Goal: Information Seeking & Learning: Learn about a topic

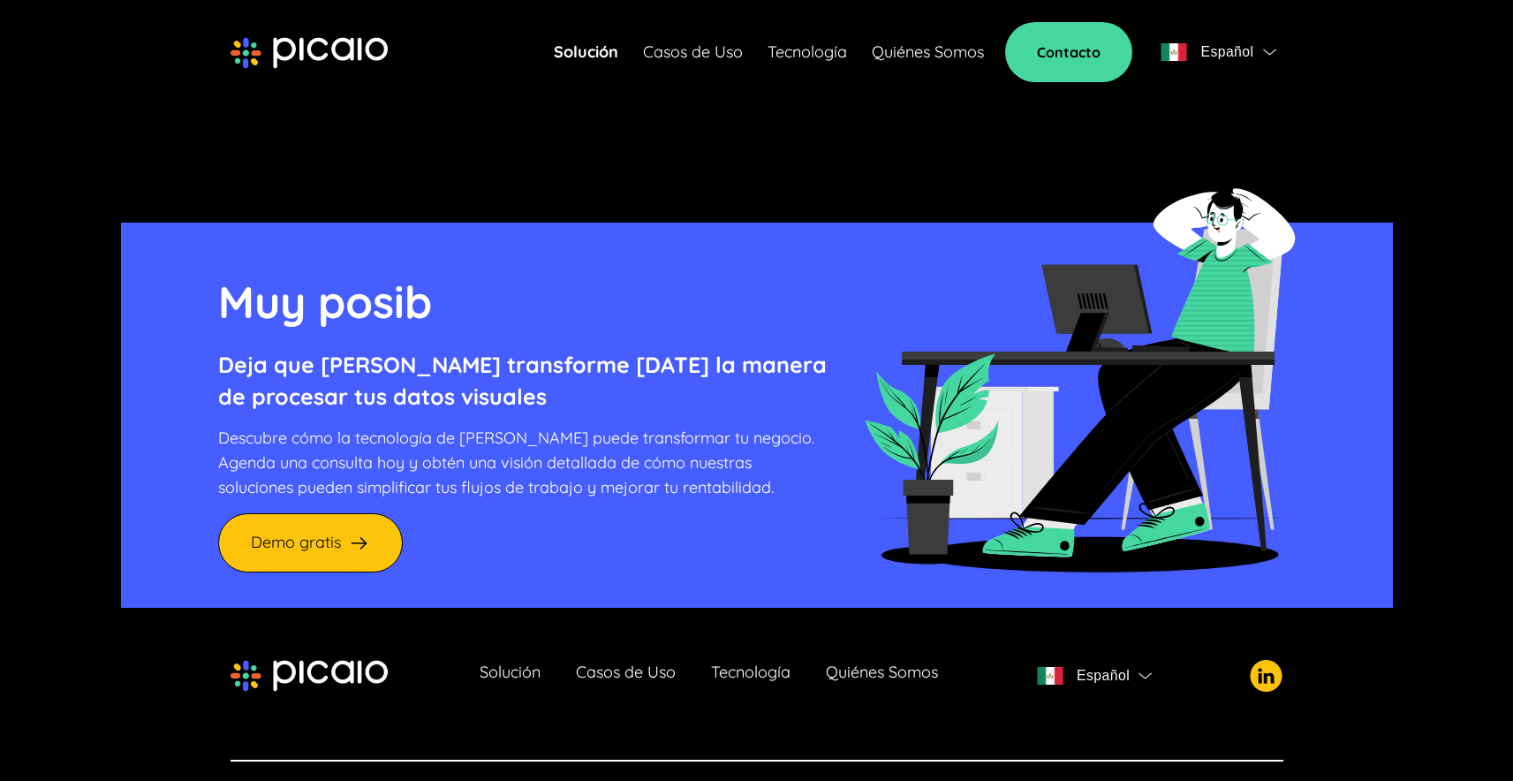
scroll to position [4769, 0]
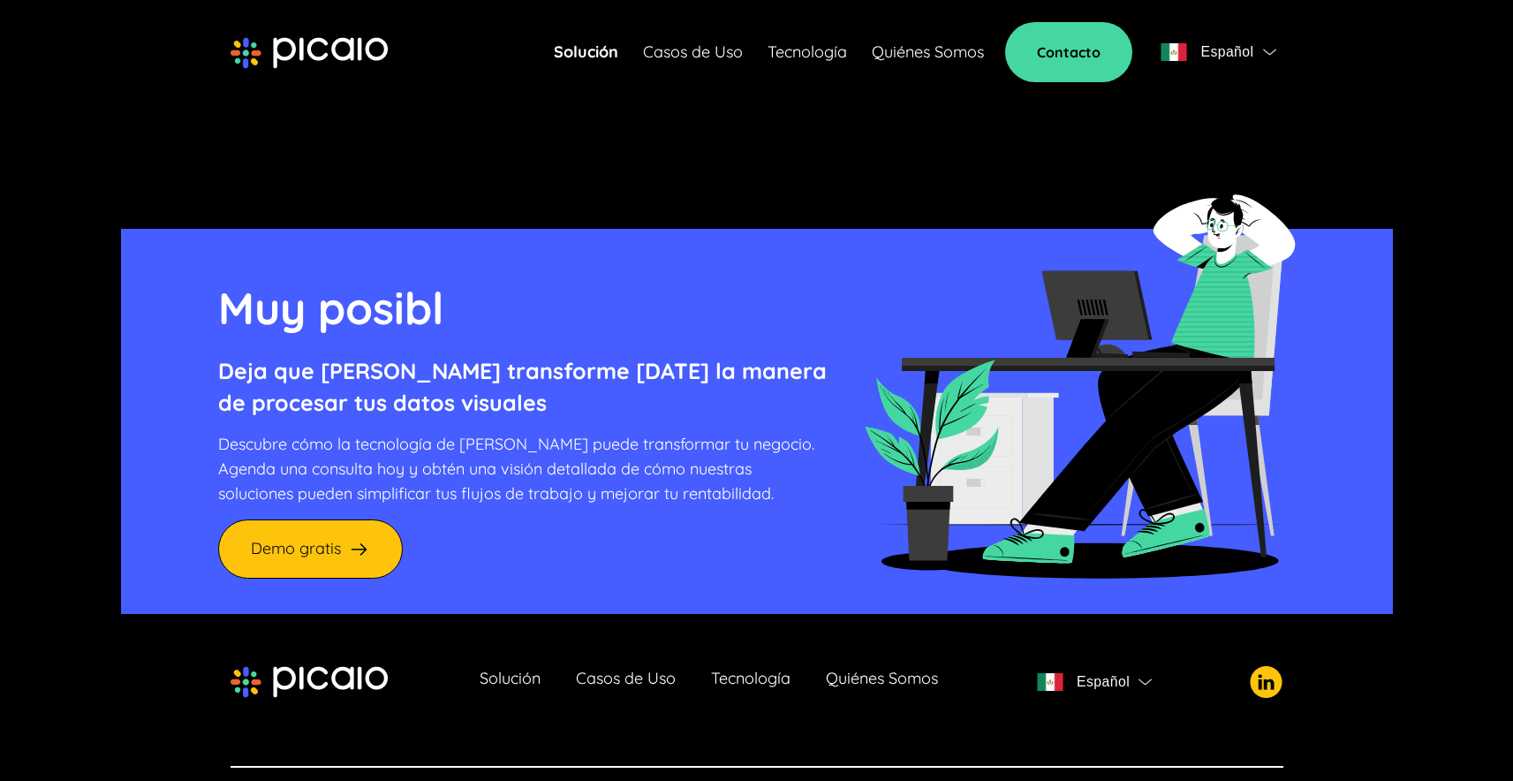
click at [510, 669] on link "Solución" at bounding box center [510, 681] width 61 height 25
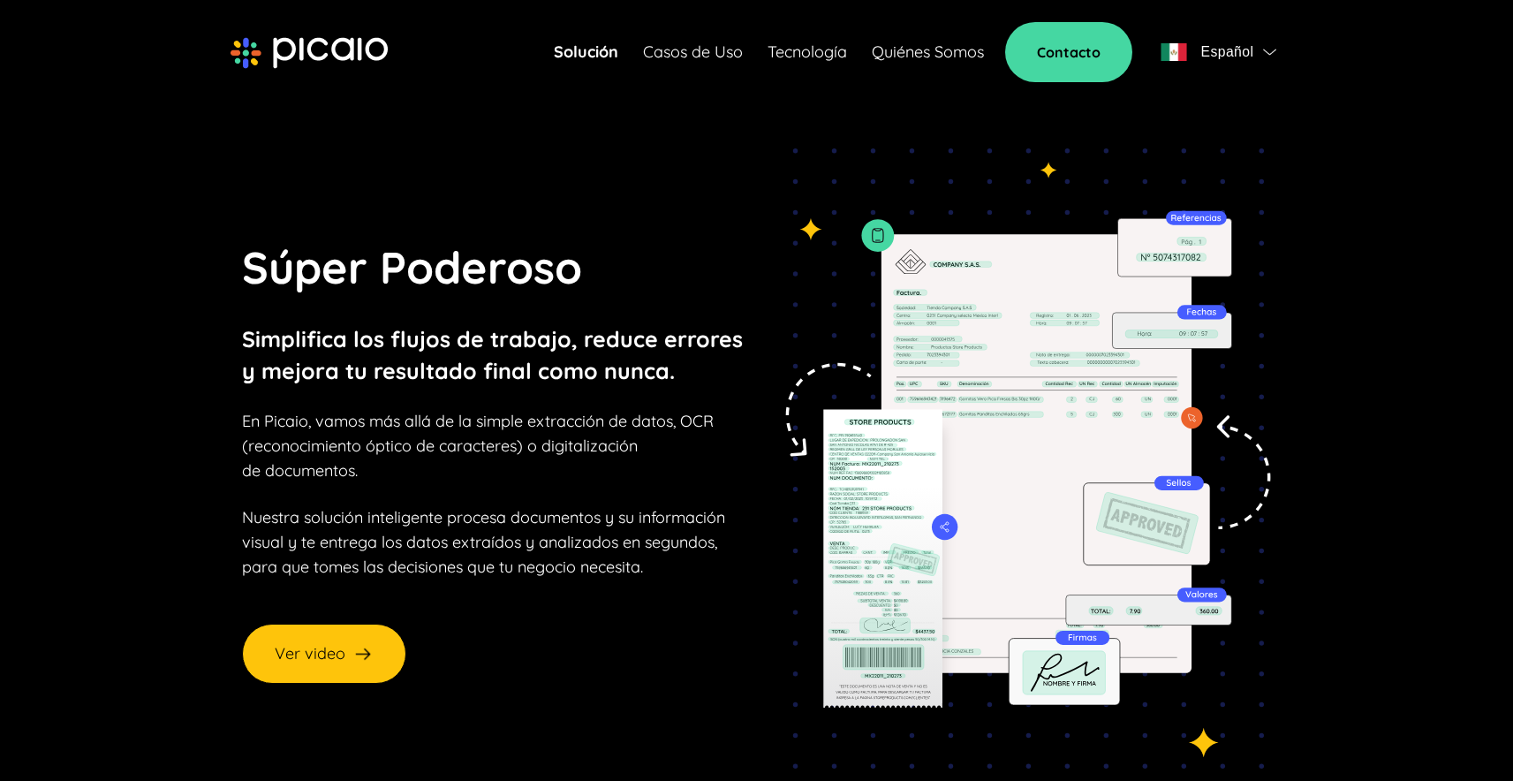
click at [510, 649] on div "Súper Poderoso Simplifica los flujos de trabajo, reduce errores y mejora tu res…" at bounding box center [494, 458] width 504 height 449
click at [614, 57] on link "Solución" at bounding box center [586, 52] width 64 height 25
click at [587, 56] on link "Solución" at bounding box center [586, 52] width 64 height 25
click at [676, 54] on link "Casos de Uso" at bounding box center [693, 52] width 100 height 25
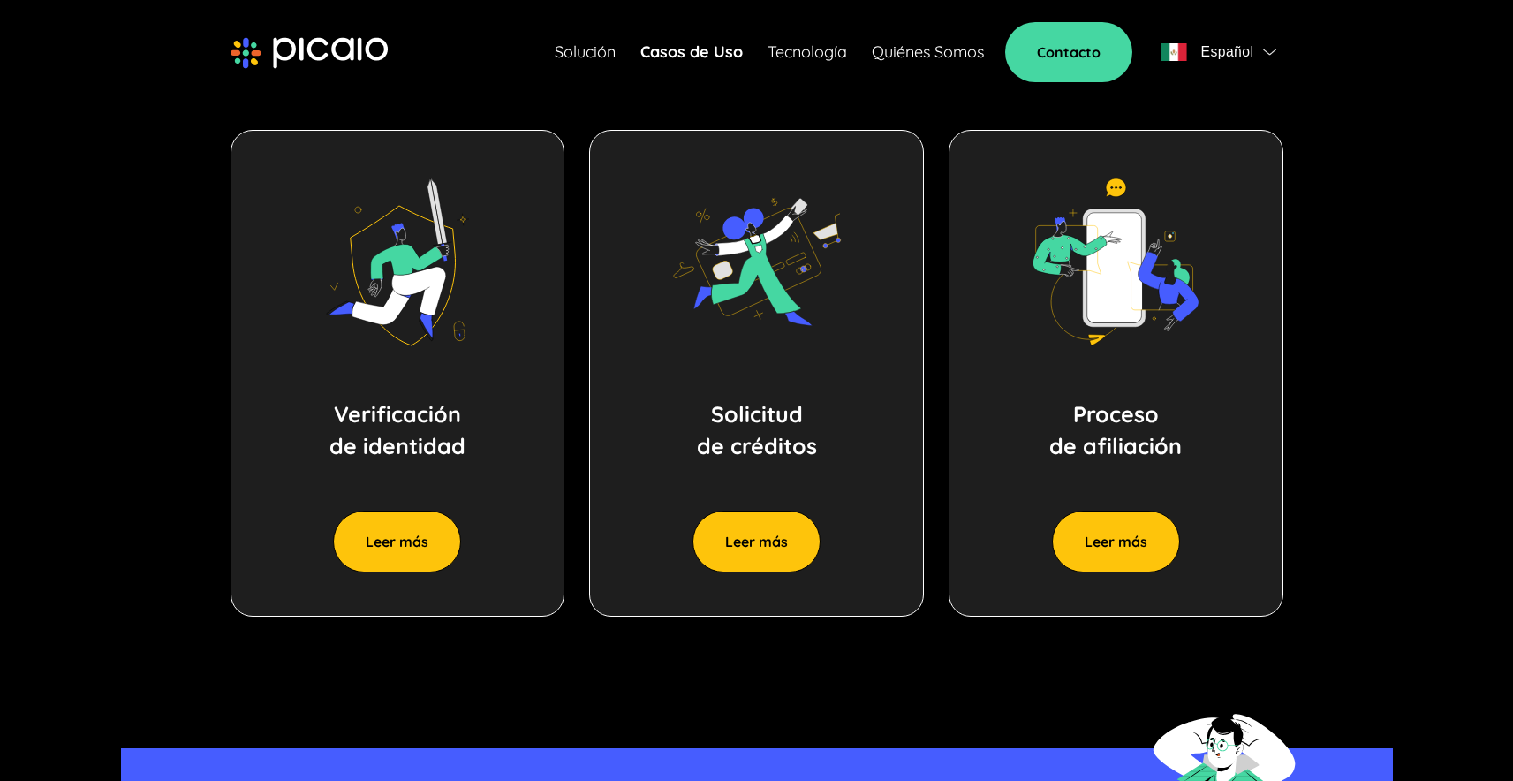
scroll to position [1965, 0]
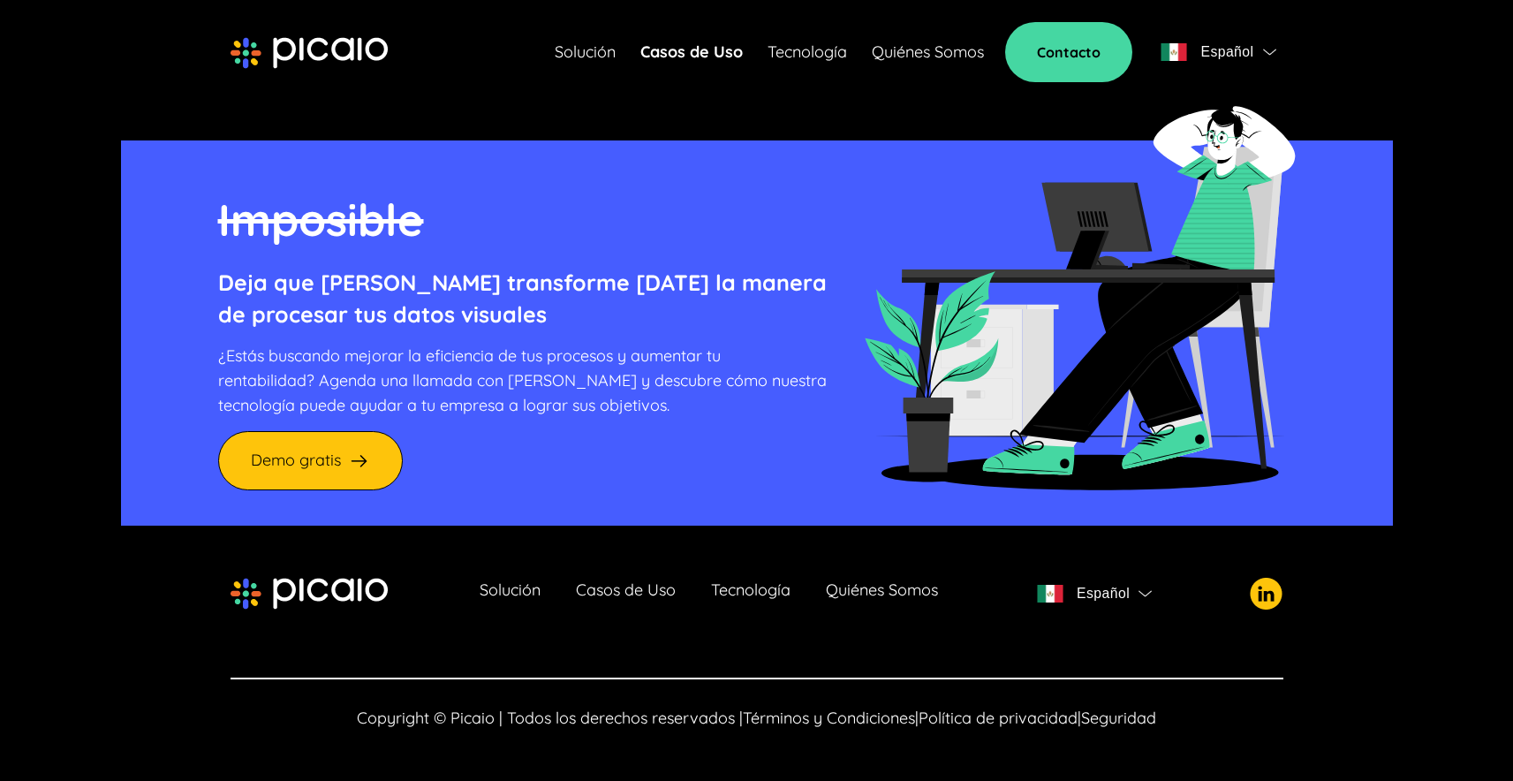
click at [921, 50] on link "Quiénes Somos" at bounding box center [928, 52] width 112 height 25
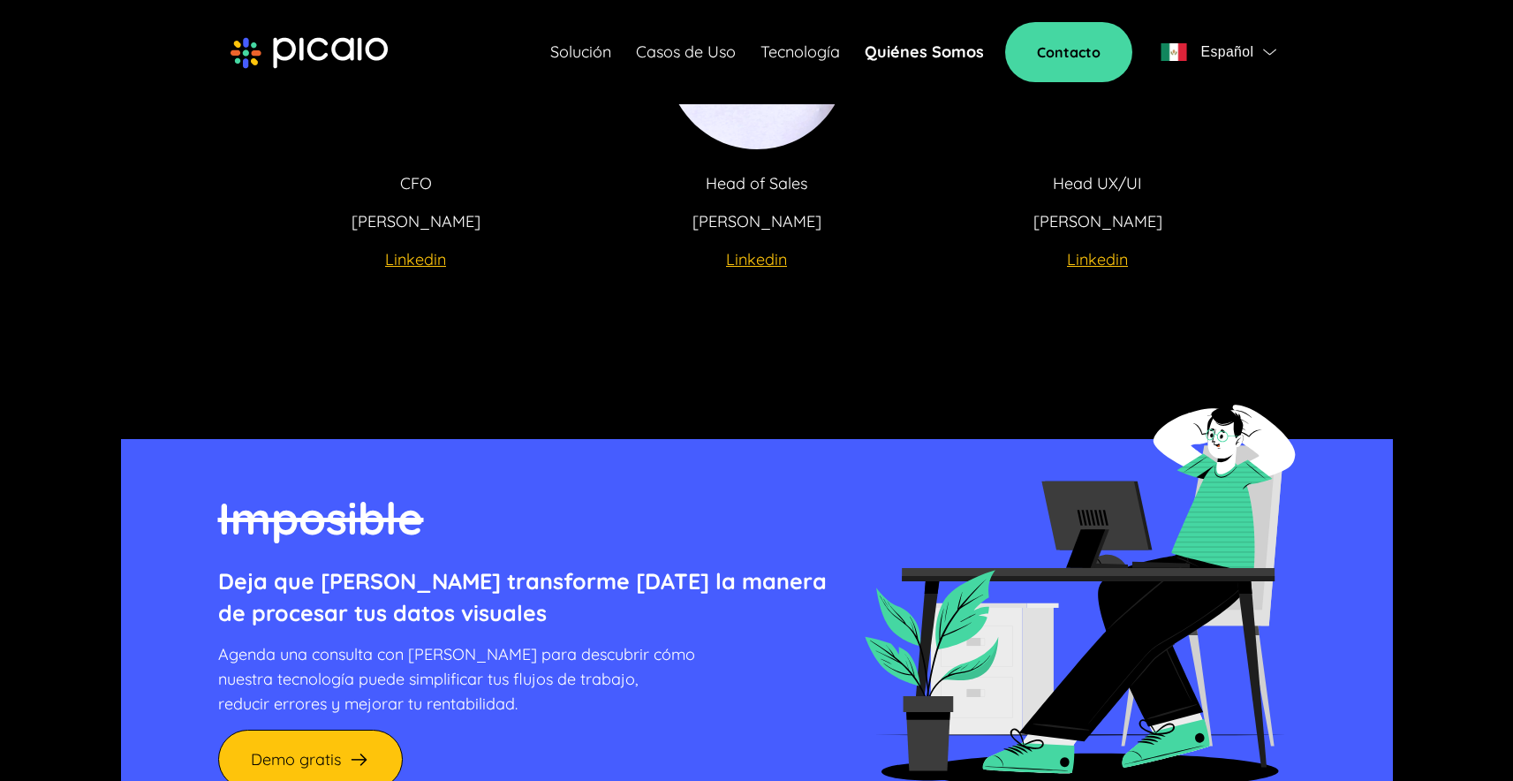
scroll to position [4165, 0]
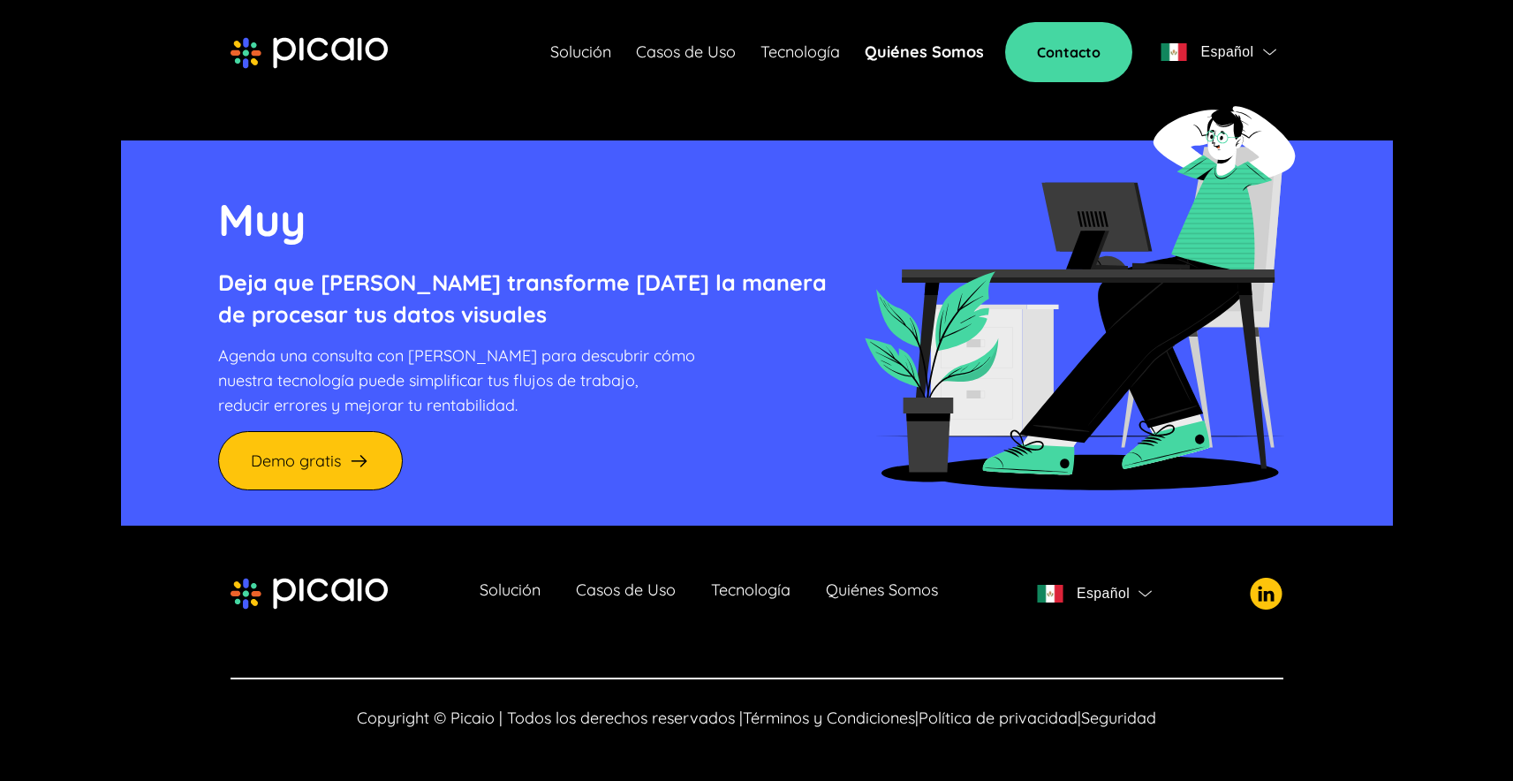
click at [746, 594] on link "Tecnología" at bounding box center [750, 593] width 79 height 25
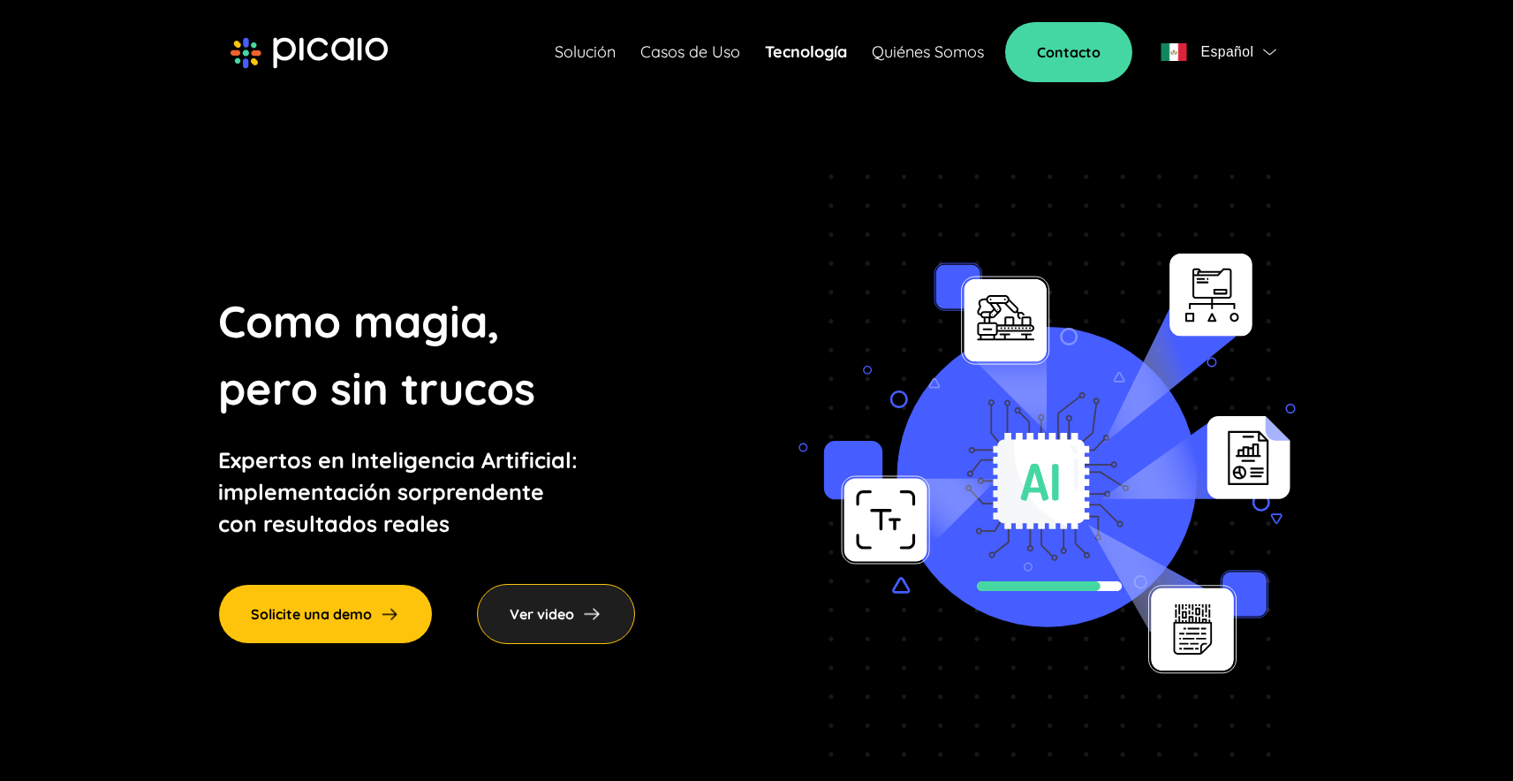
click at [1228, 40] on span "Español" at bounding box center [1226, 52] width 53 height 25
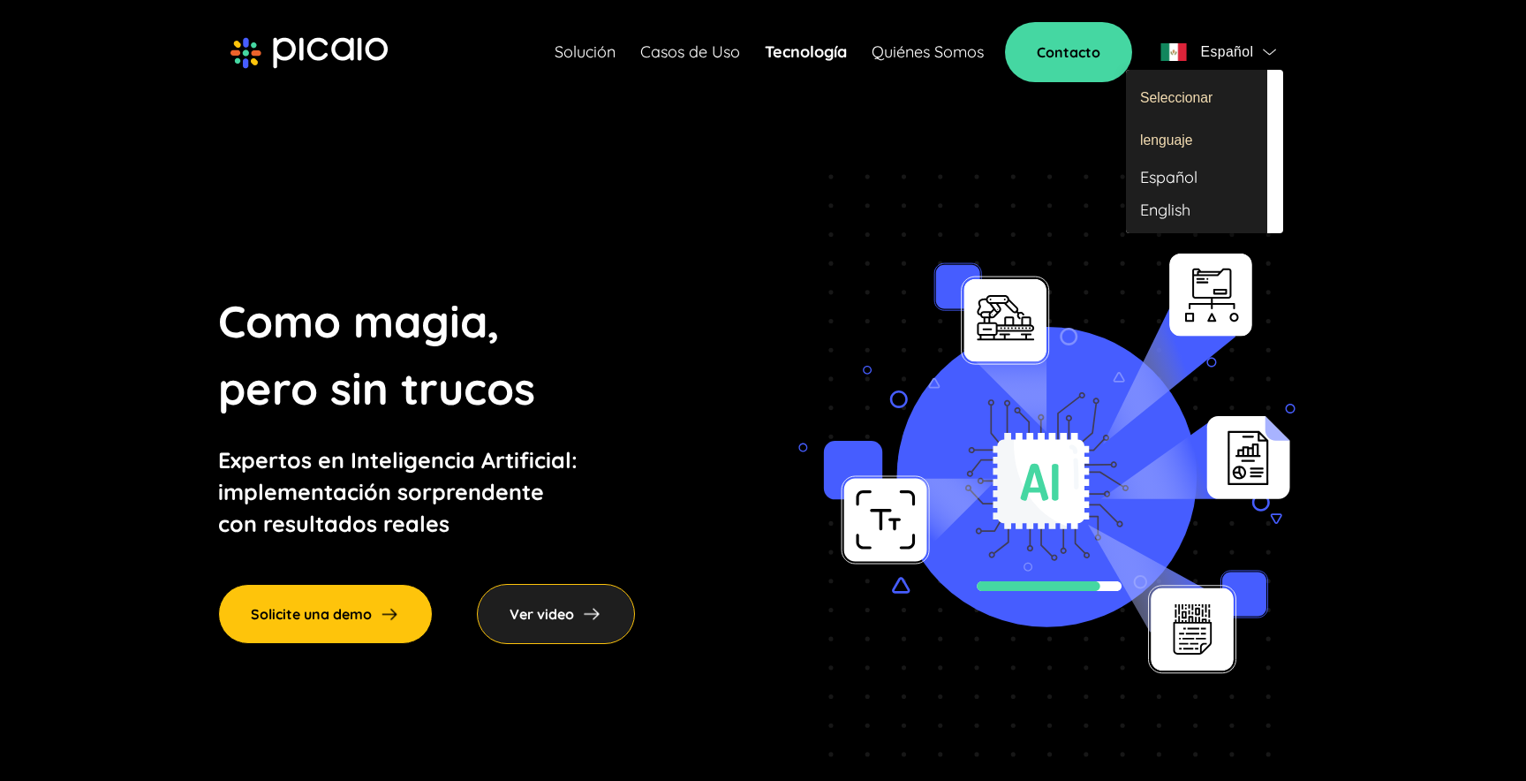
click at [782, 277] on div at bounding box center [763, 390] width 1526 height 781
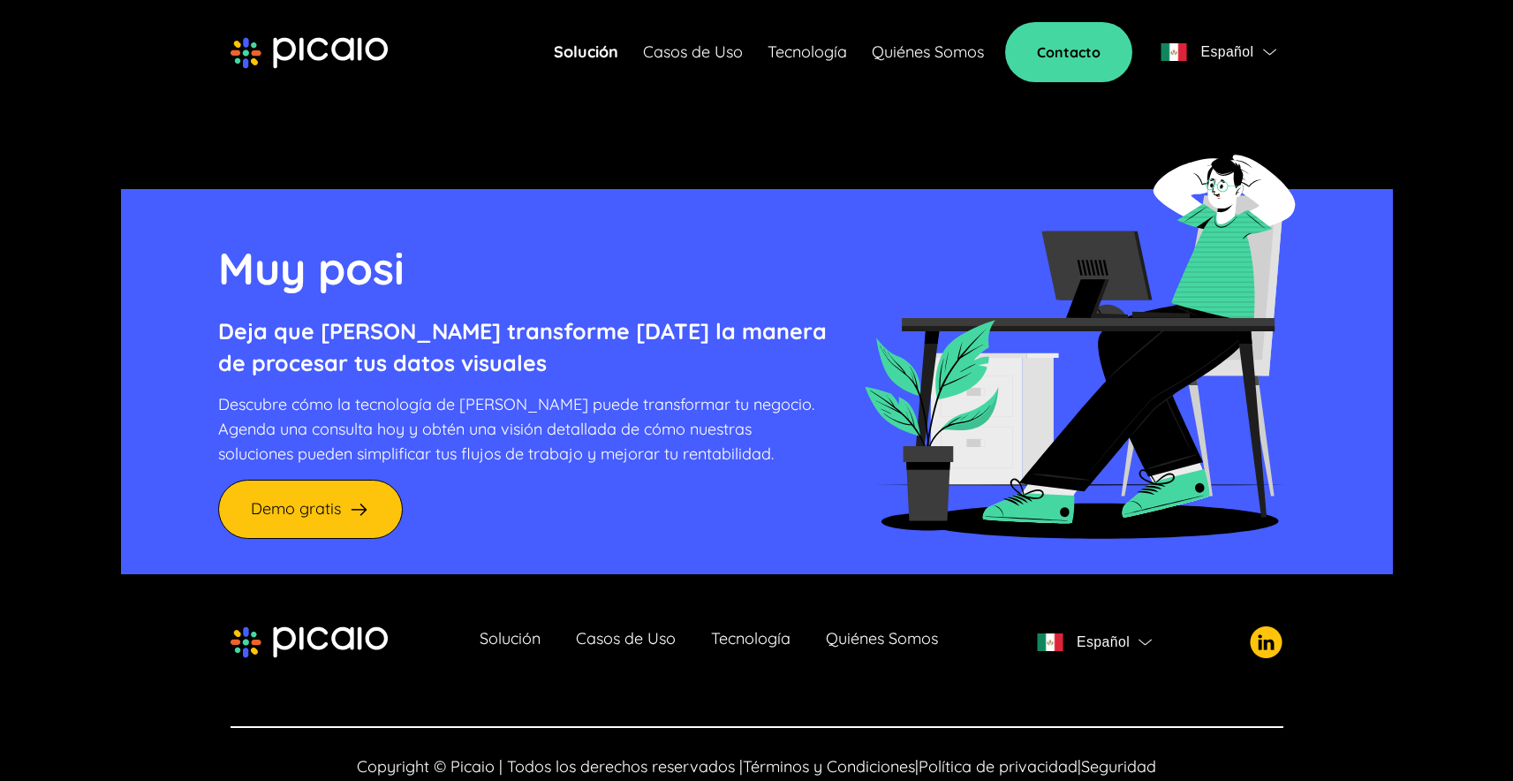
scroll to position [4829, 0]
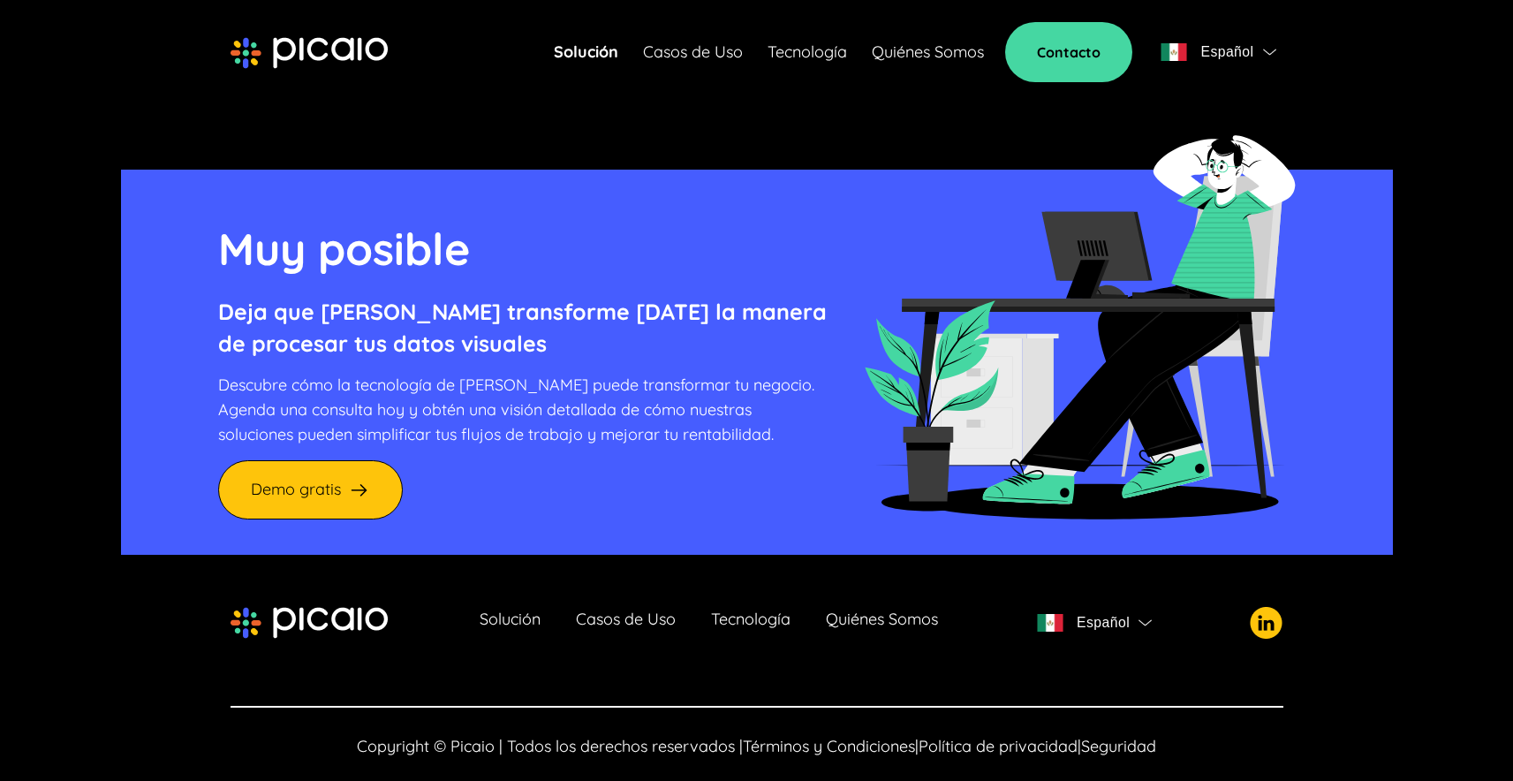
click at [515, 610] on link "Solución" at bounding box center [510, 622] width 61 height 25
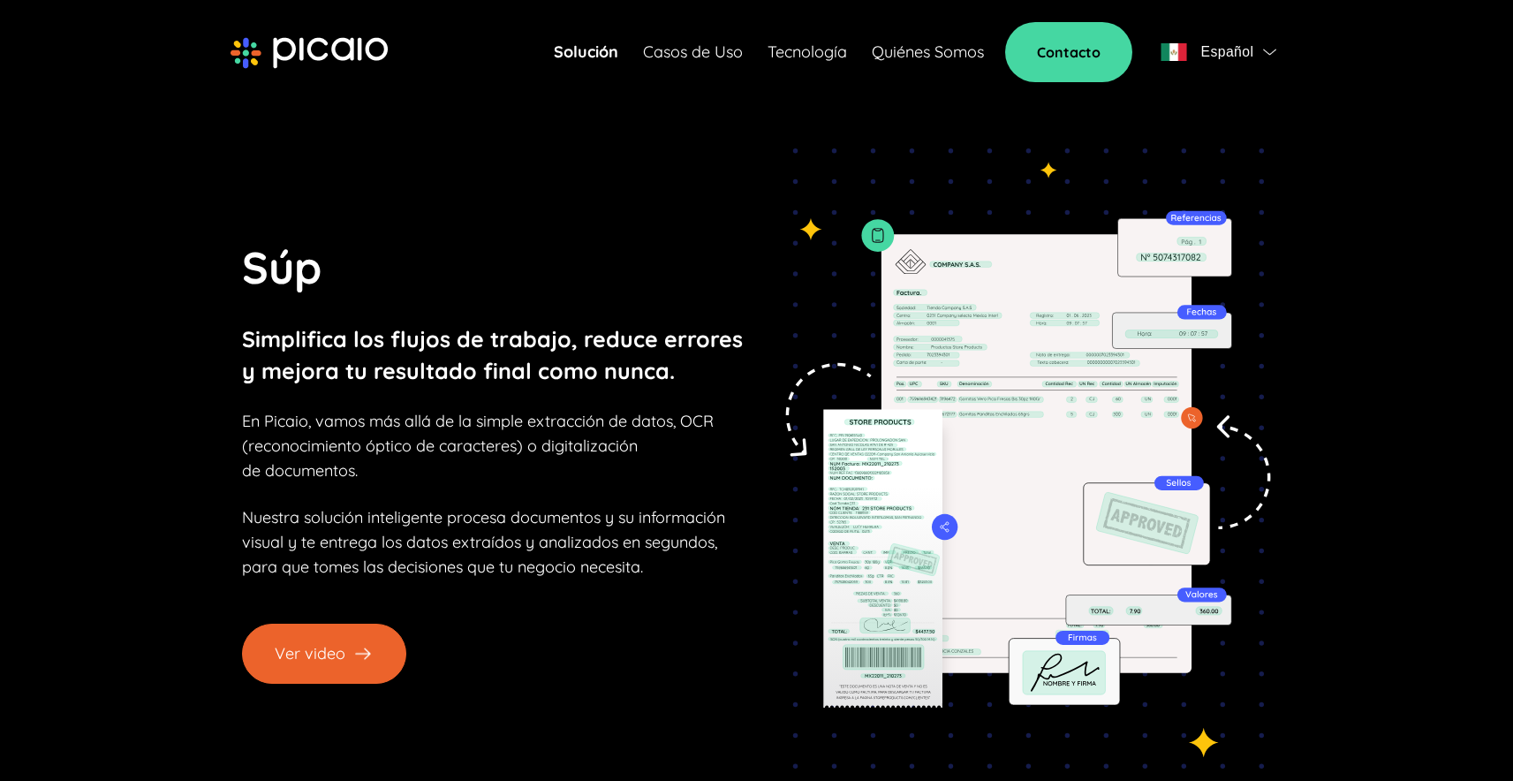
scroll to position [102, 0]
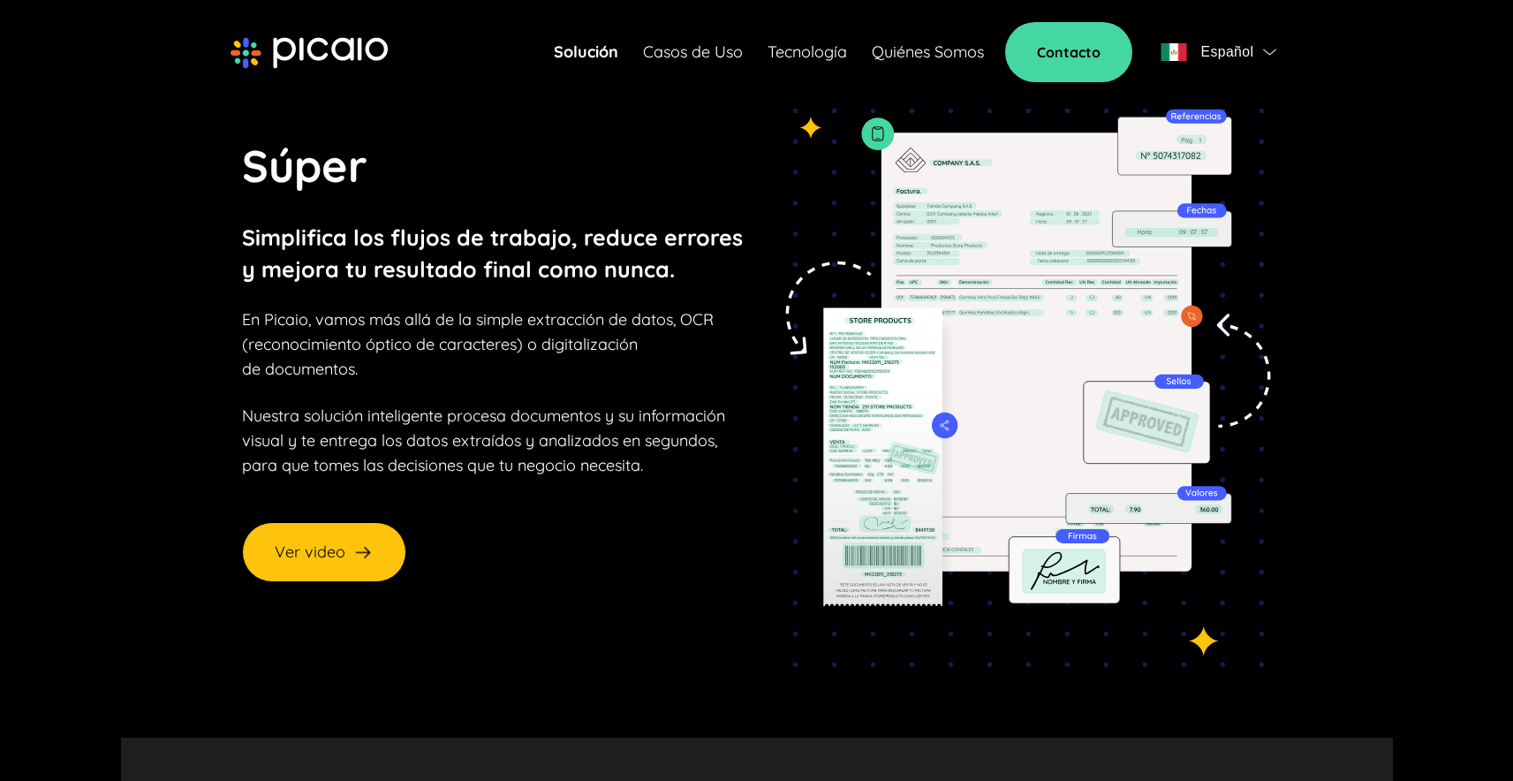
click at [930, 58] on link "Quiénes Somos" at bounding box center [928, 52] width 112 height 25
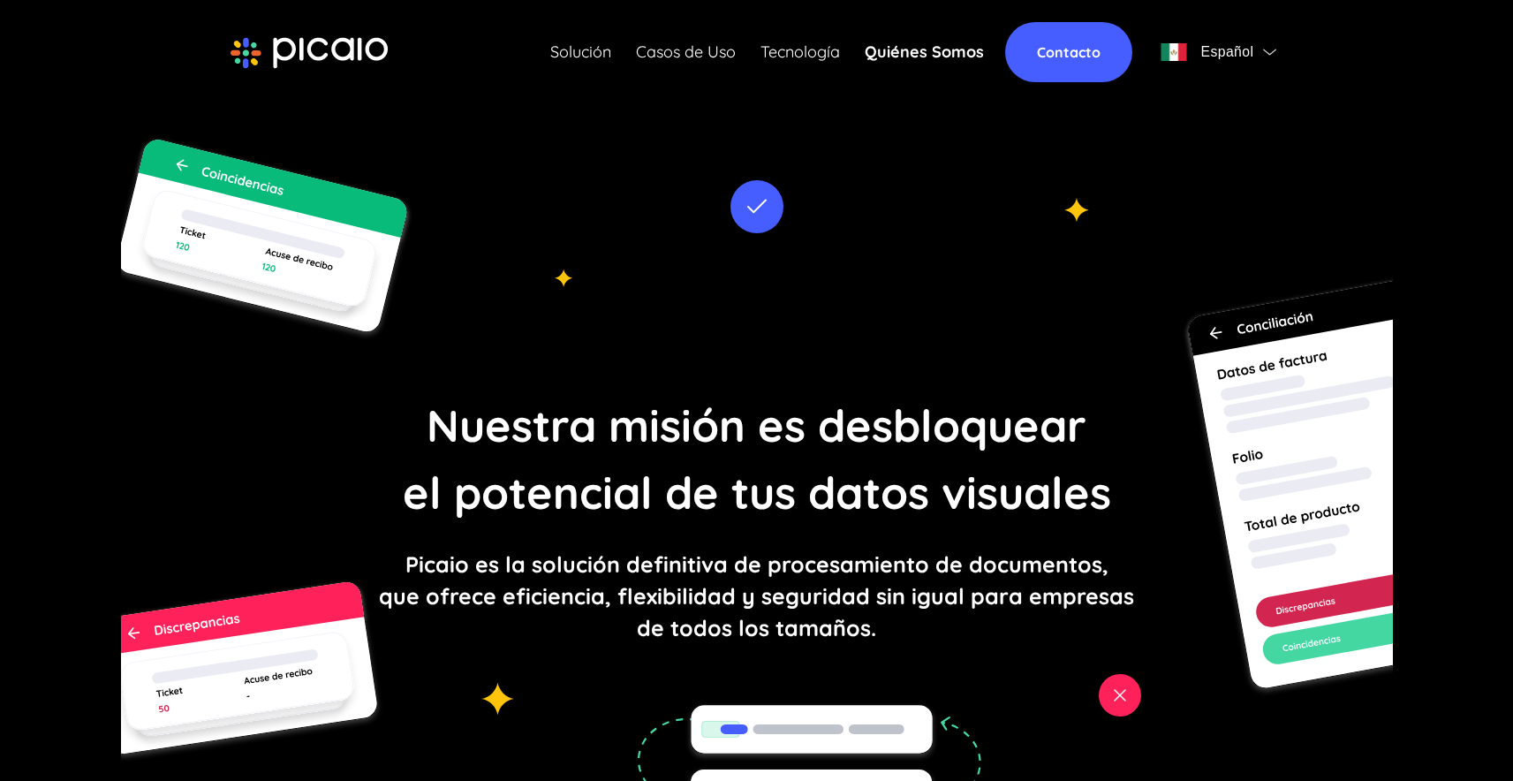
click at [1083, 53] on link "Contacto" at bounding box center [1068, 52] width 127 height 60
click at [575, 57] on link "Solución" at bounding box center [580, 52] width 61 height 25
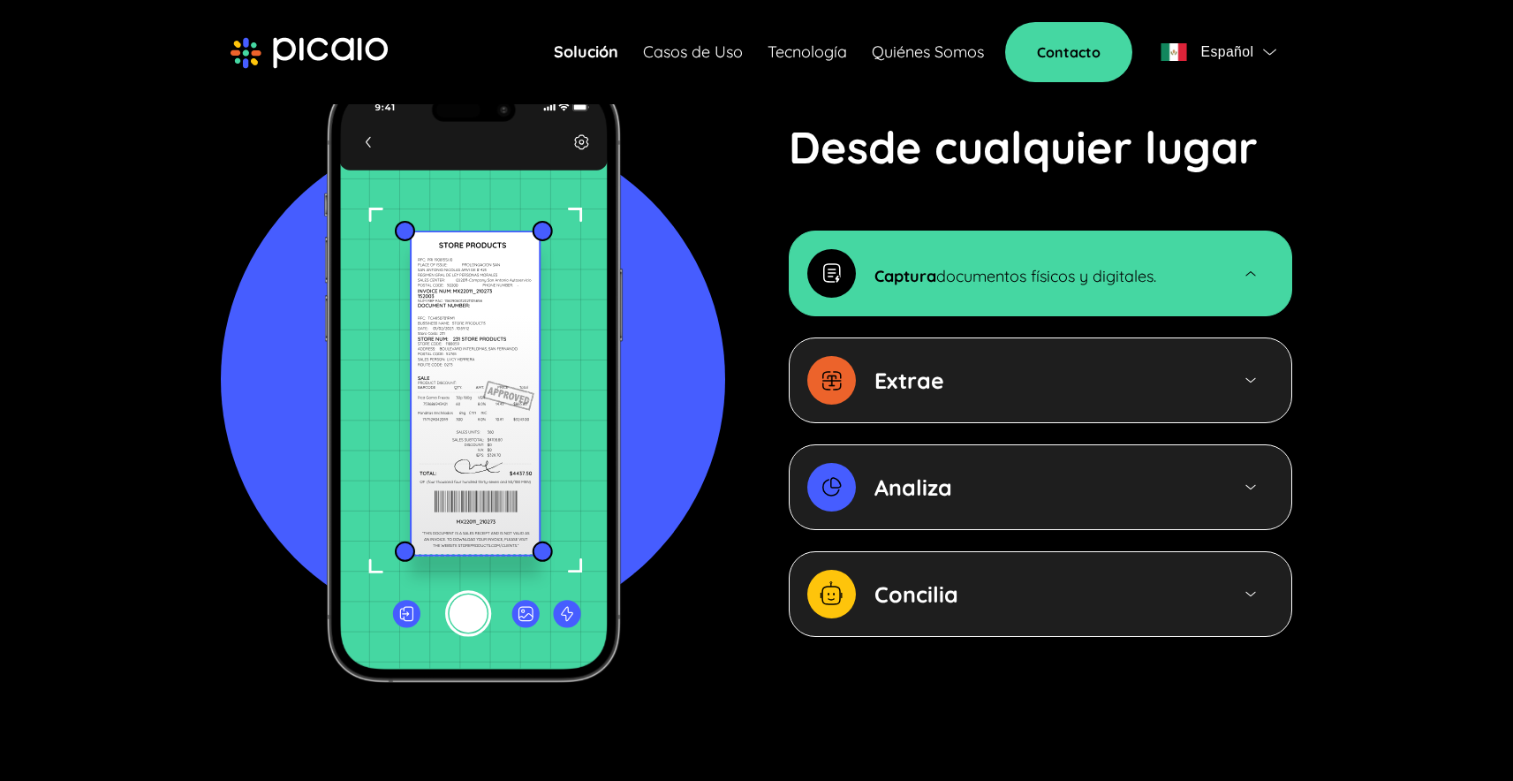
scroll to position [1900, 0]
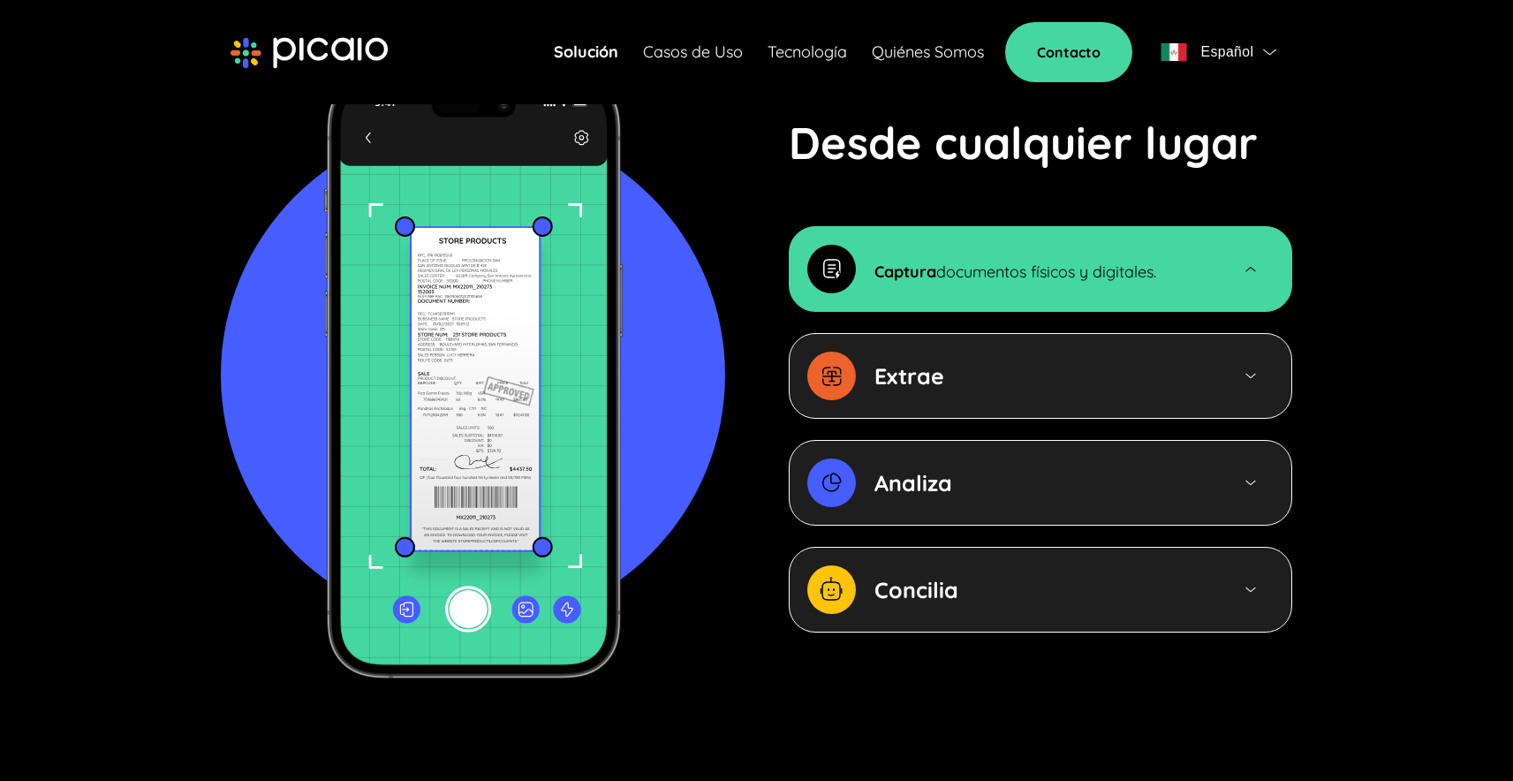
click at [1250, 368] on img at bounding box center [1250, 375] width 16 height 15
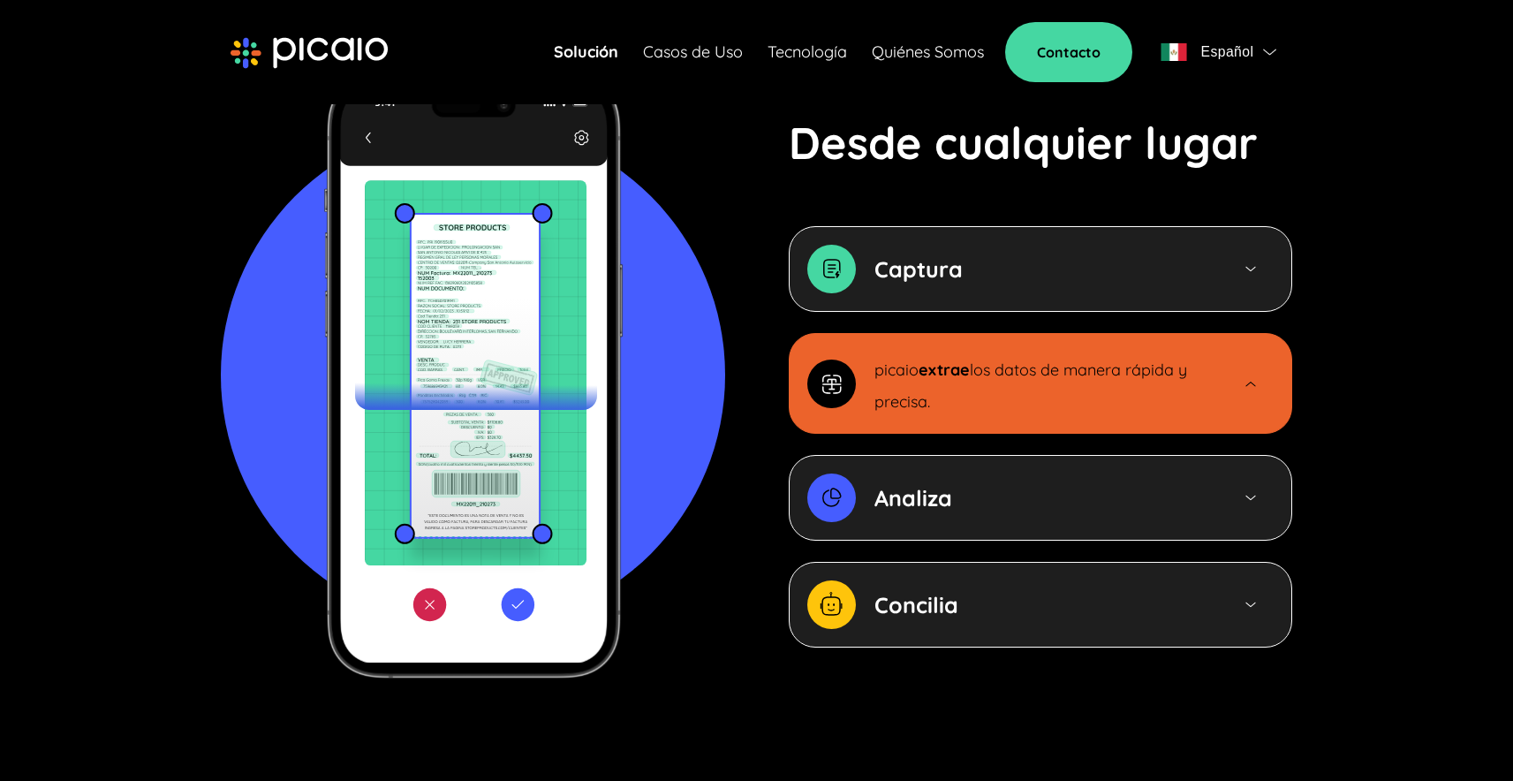
click at [1250, 455] on div "Analiza" at bounding box center [1040, 498] width 503 height 86
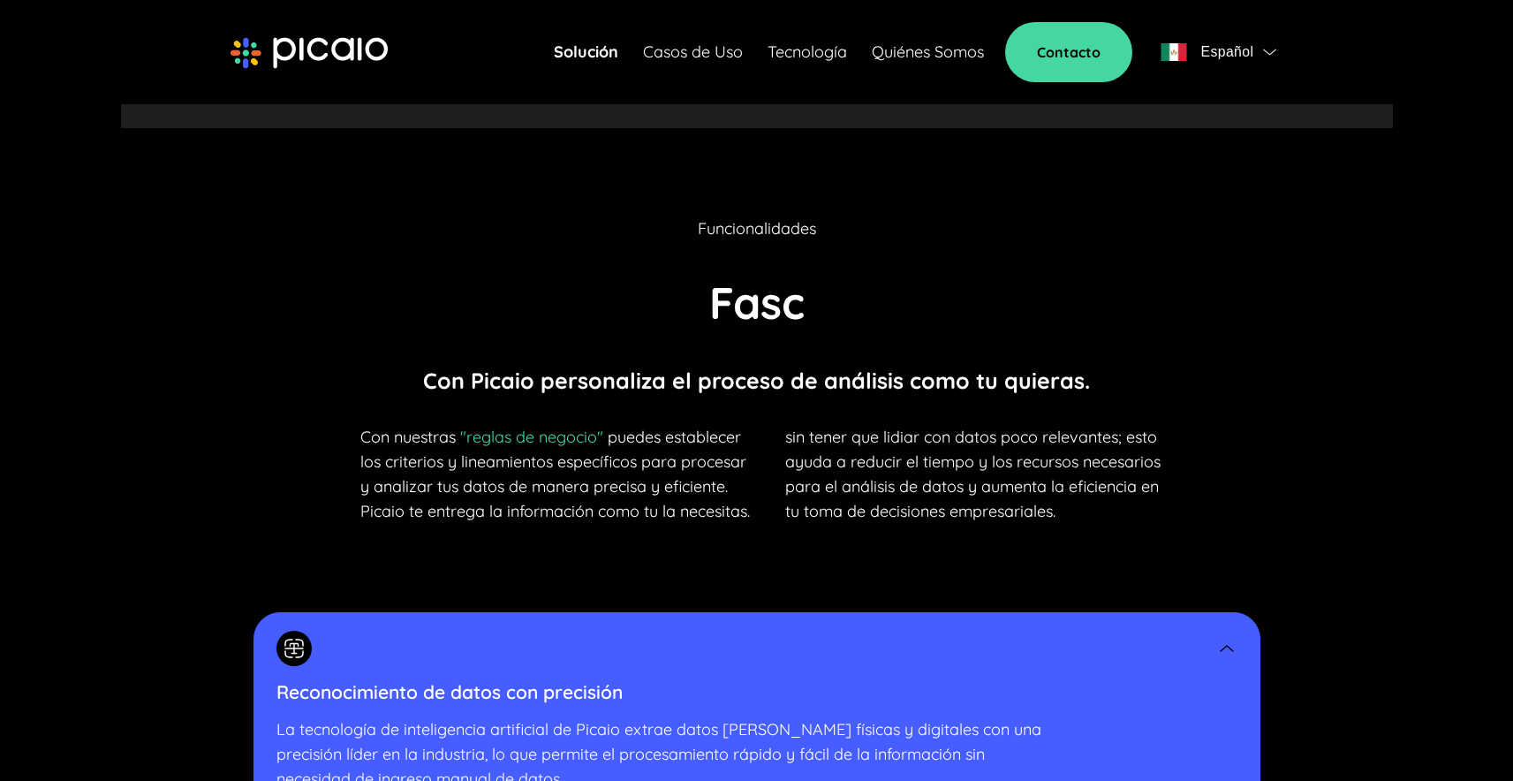
scroll to position [3518, 0]
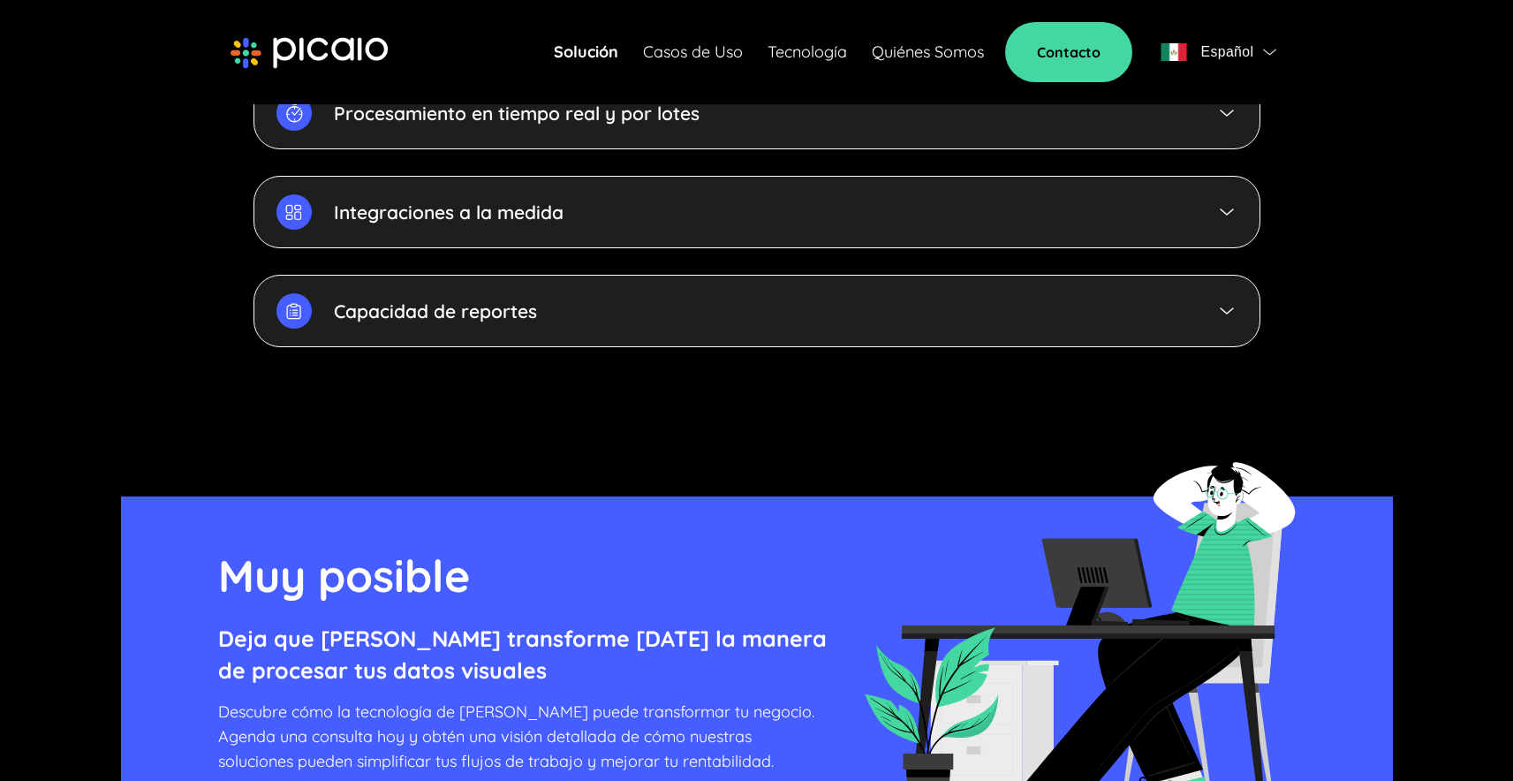
click at [1147, 283] on div "Capacidad de reportes" at bounding box center [756, 311] width 1007 height 72
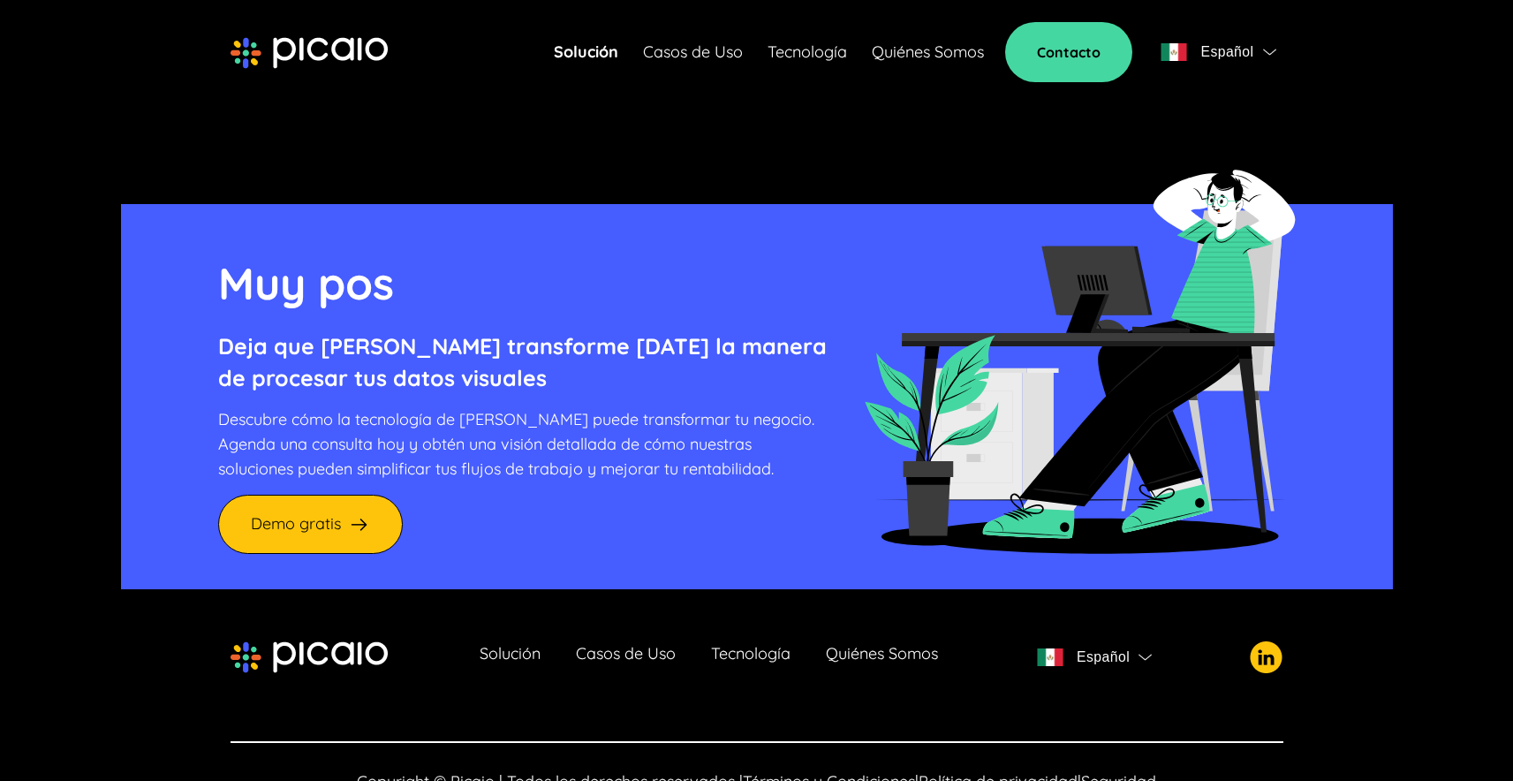
scroll to position [4829, 0]
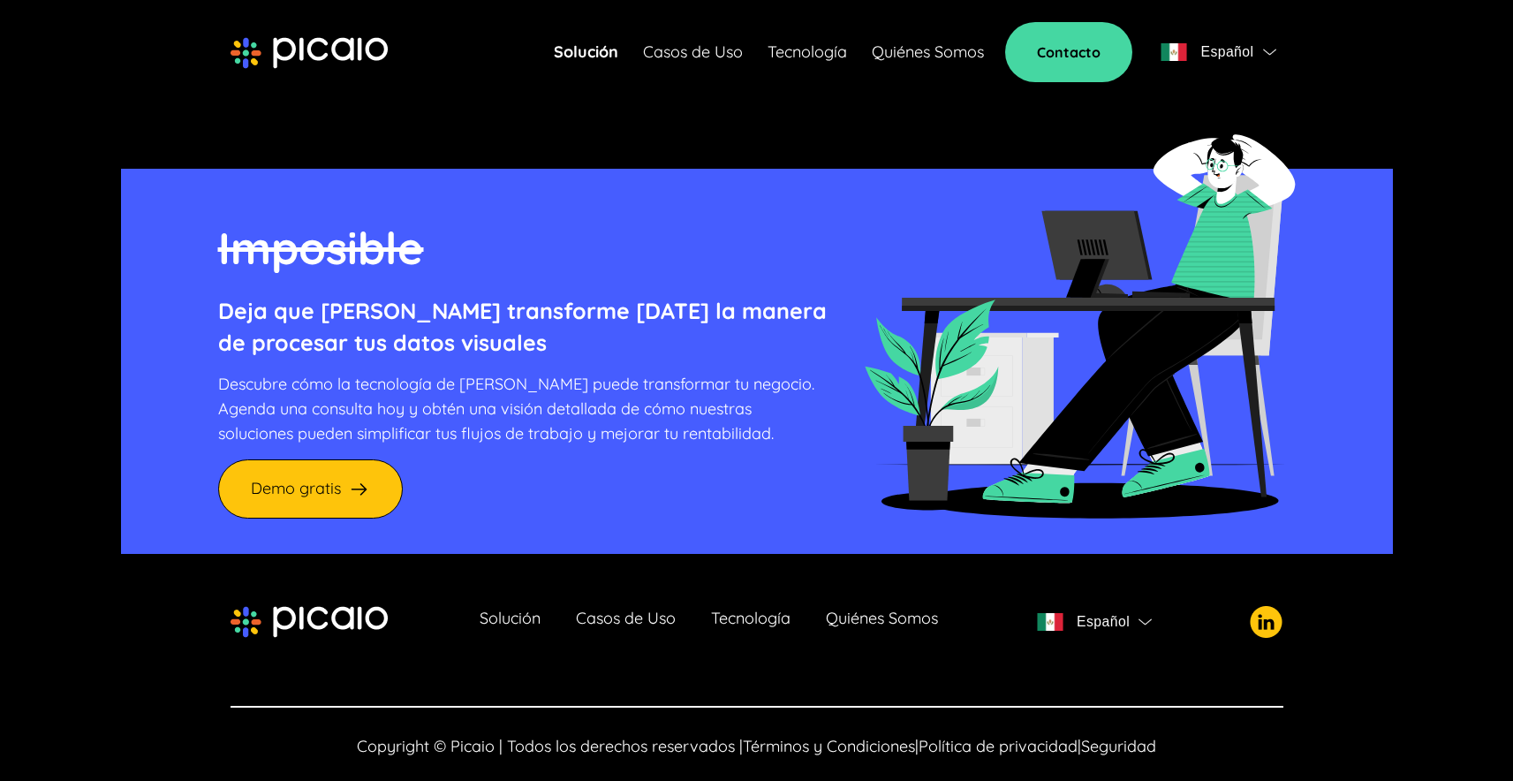
click at [753, 604] on div "Solución Casos de Uso Tecnología Quiénes Somos Español" at bounding box center [756, 621] width 1053 height 35
click at [751, 609] on link "Tecnología" at bounding box center [750, 621] width 79 height 25
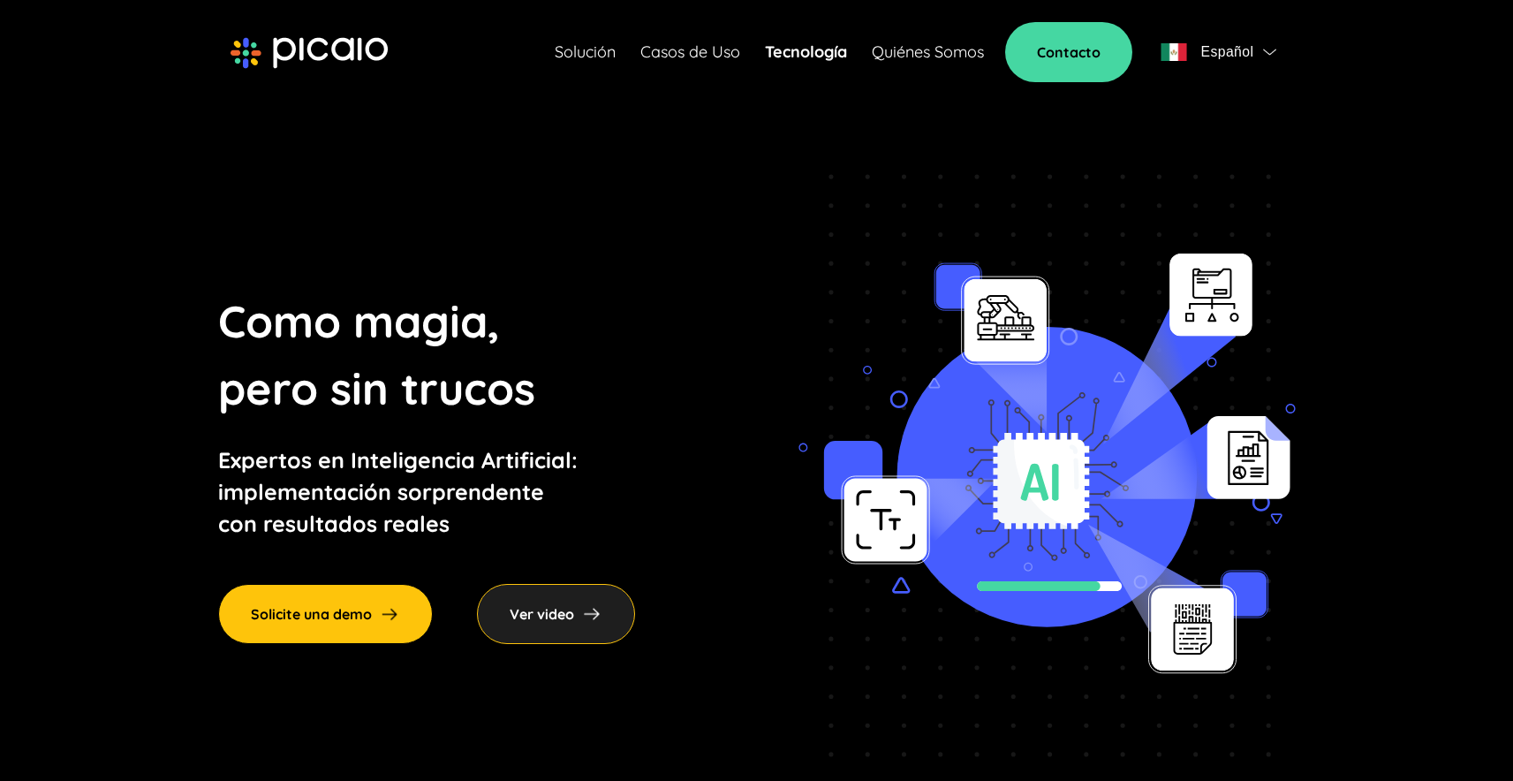
click at [604, 57] on link "Solución" at bounding box center [585, 52] width 61 height 25
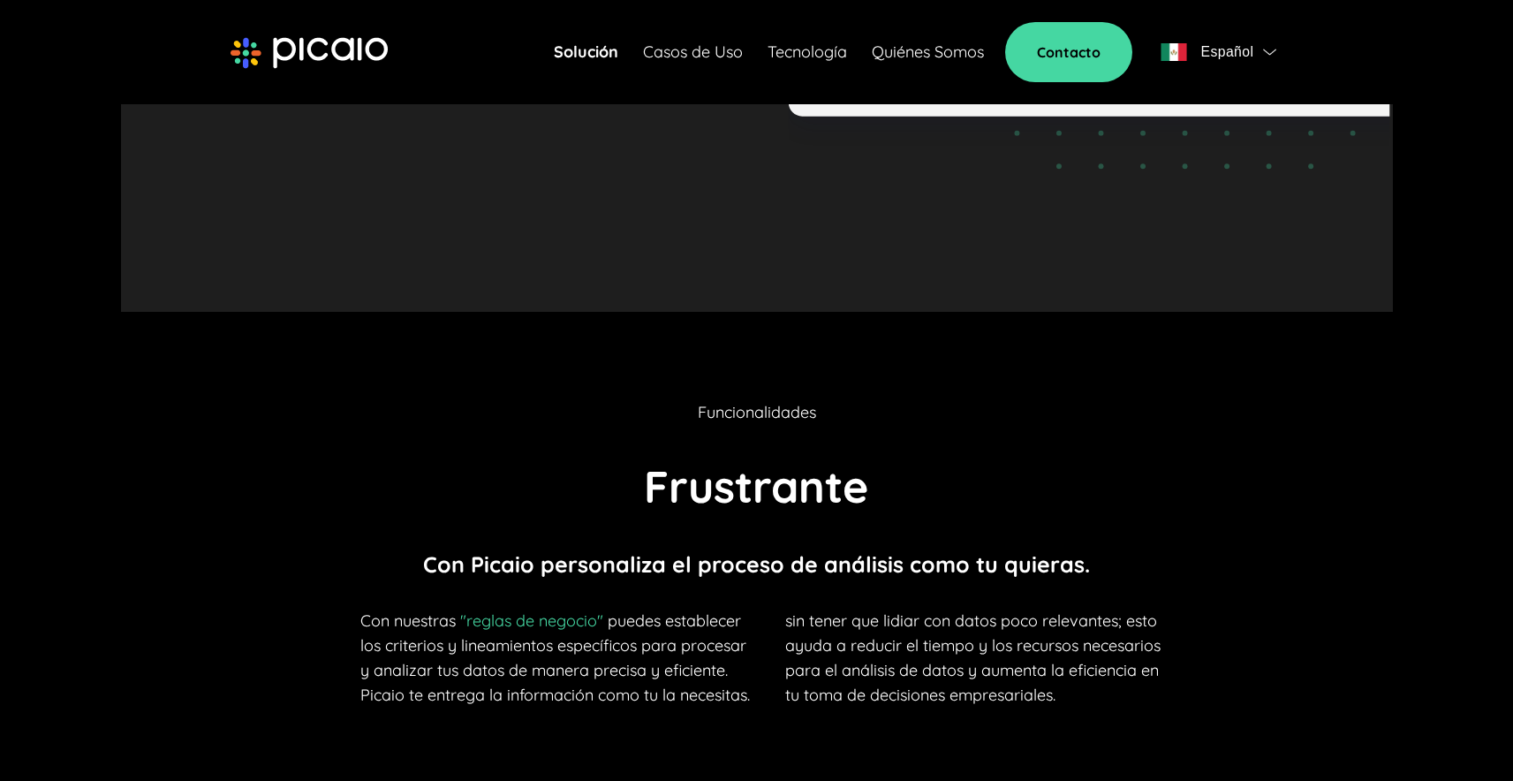
scroll to position [3263, 0]
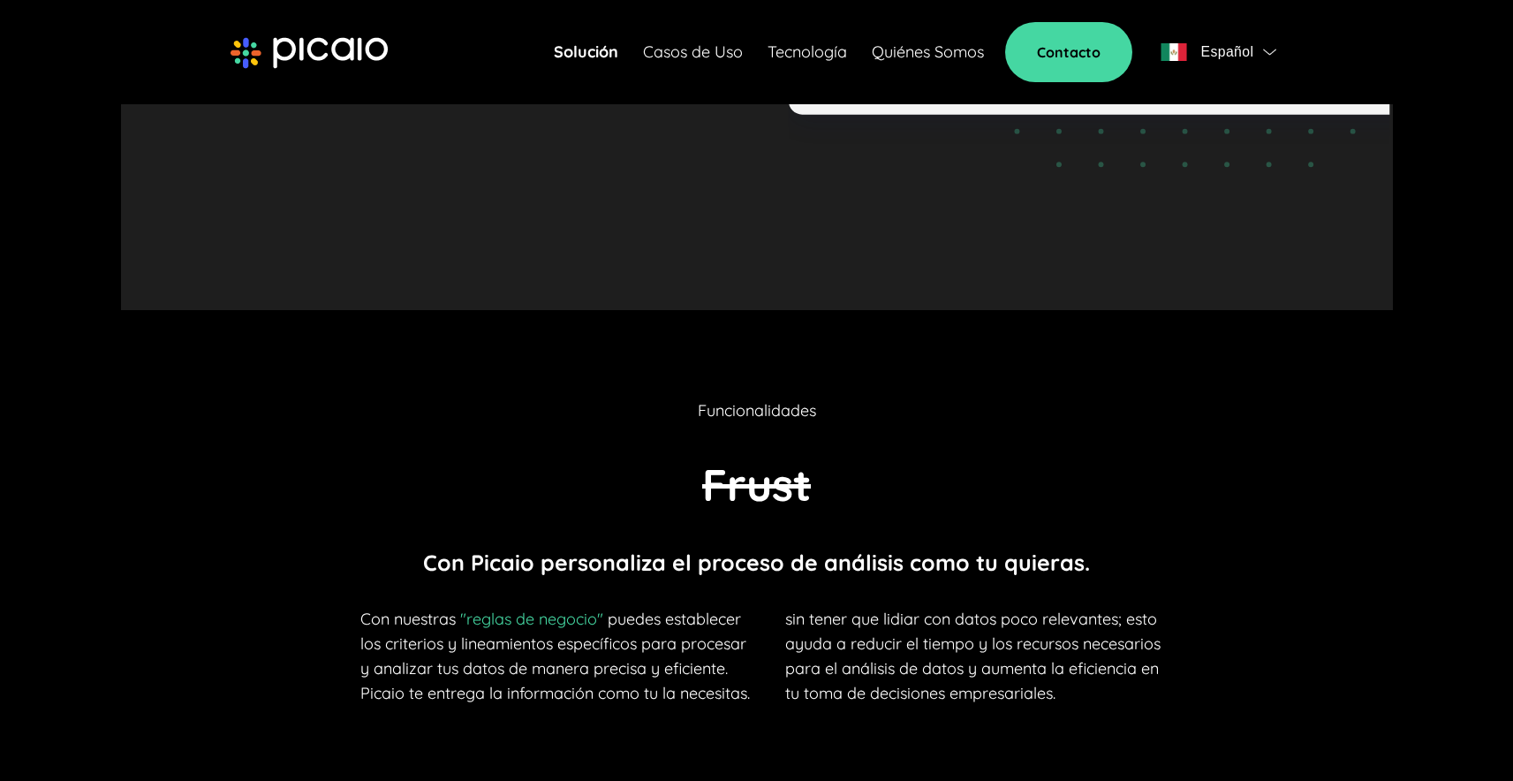
click at [525, 608] on span ""reglas de negocio"" at bounding box center [531, 618] width 143 height 20
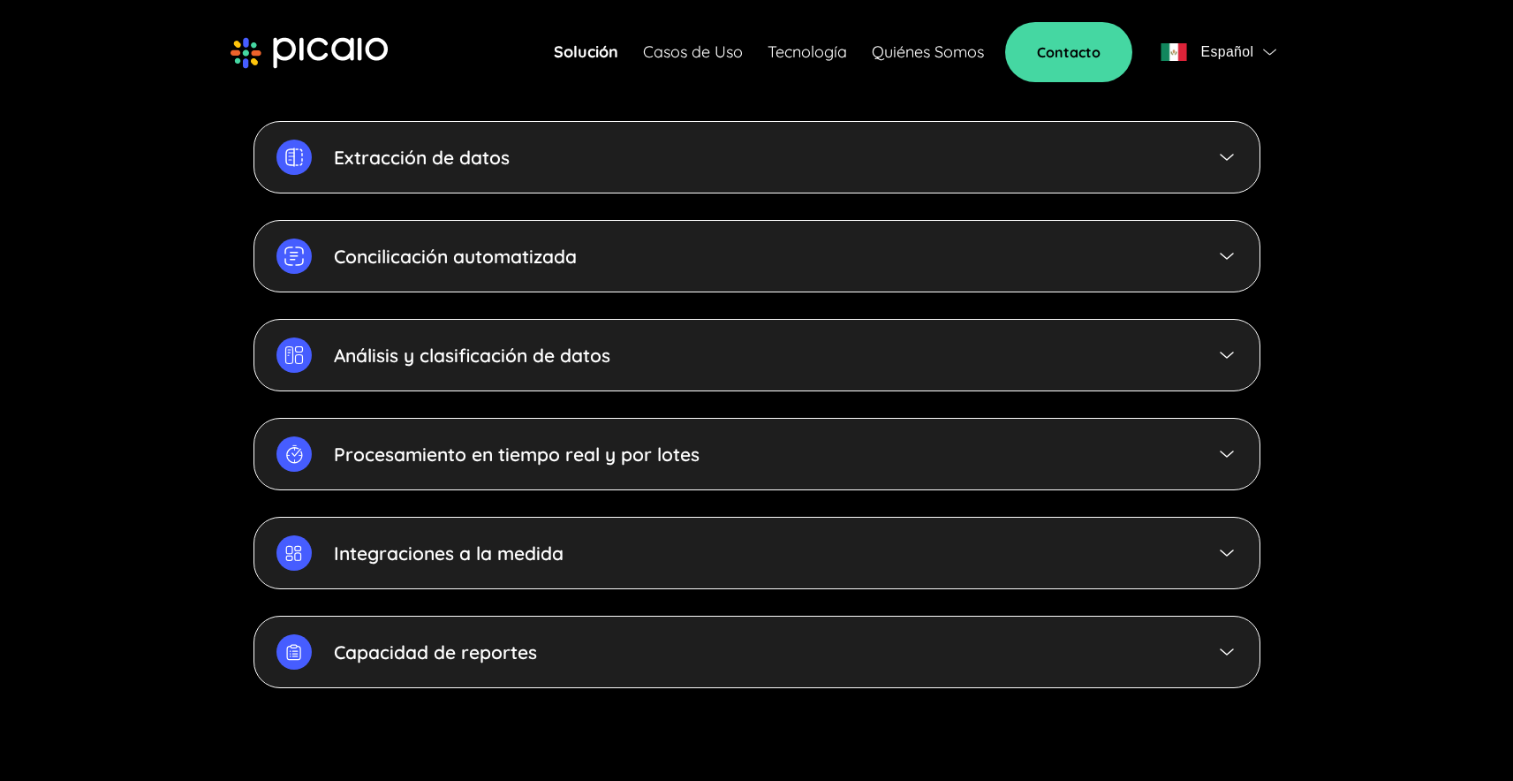
scroll to position [4197, 0]
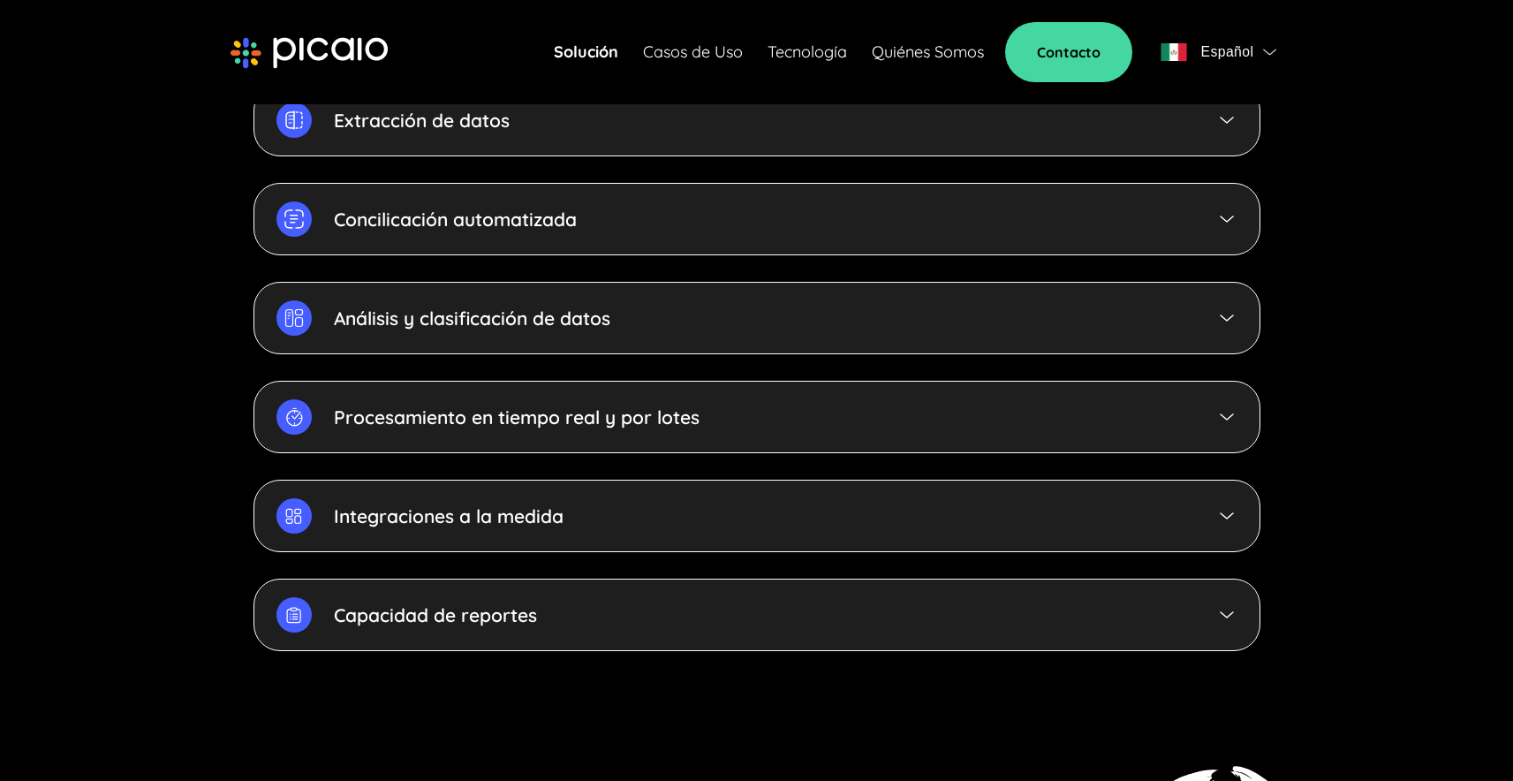
click at [683, 585] on div "Capacidad de reportes" at bounding box center [756, 614] width 1007 height 72
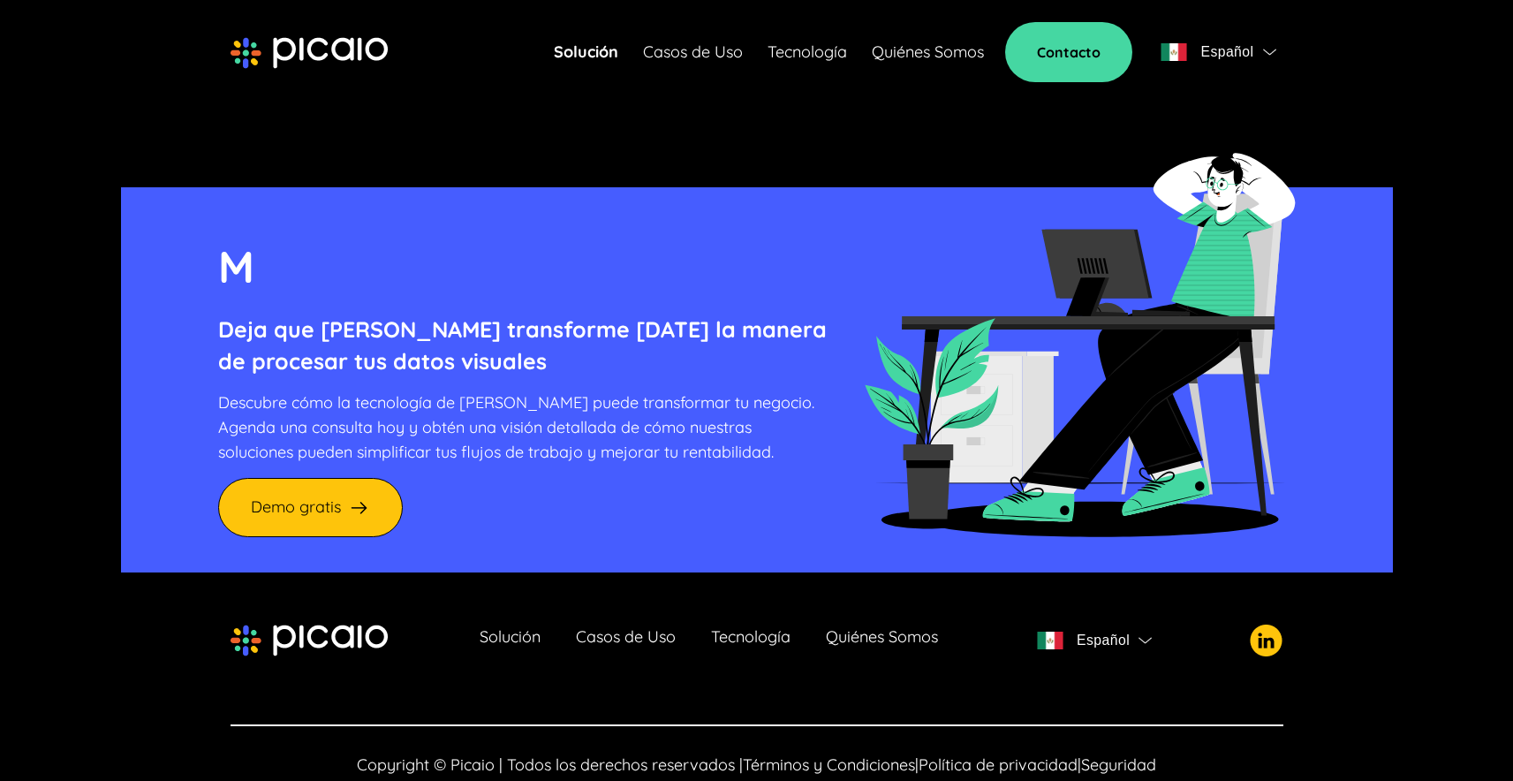
scroll to position [4829, 0]
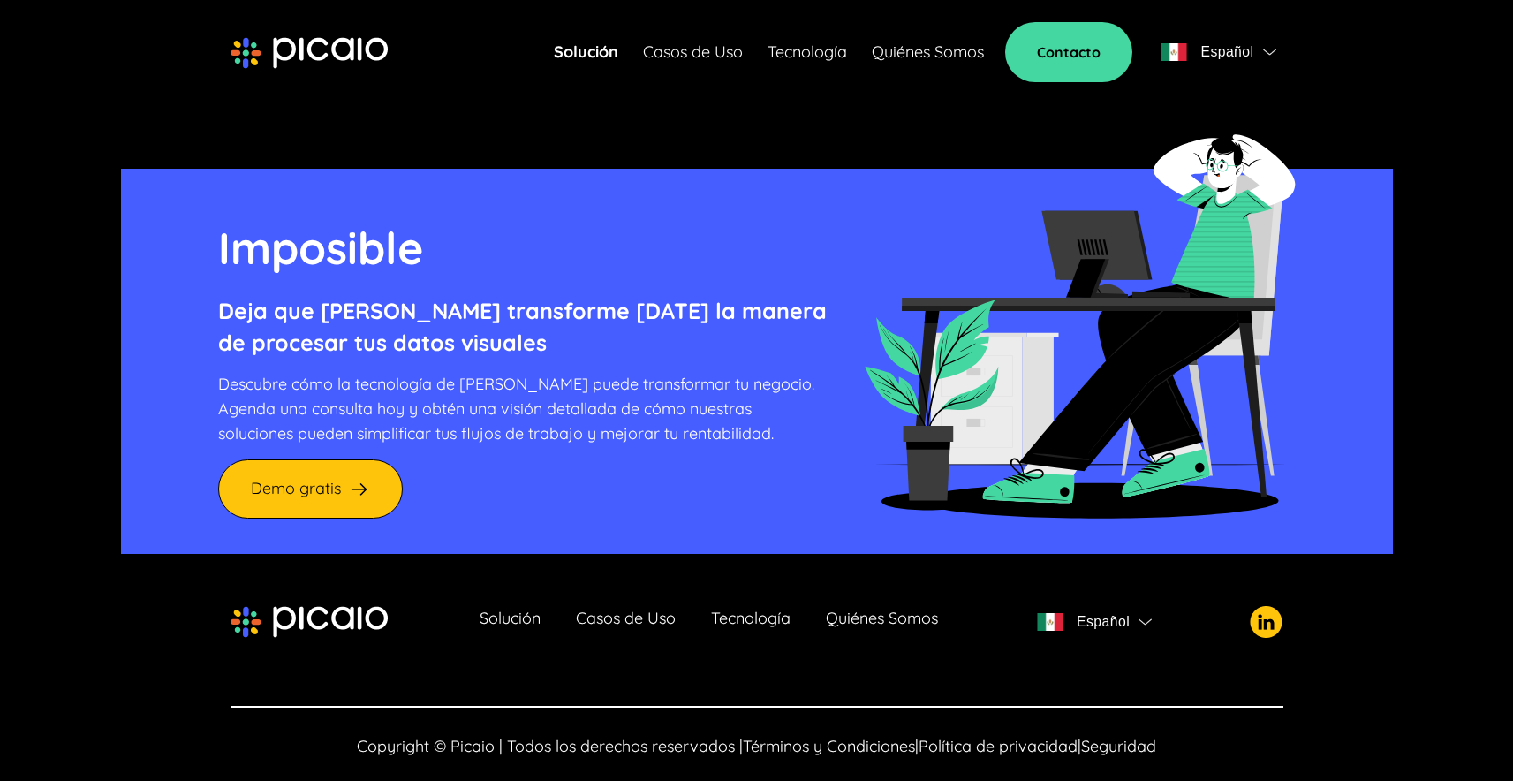
click at [958, 736] on span "Política de privacidad" at bounding box center [997, 746] width 159 height 20
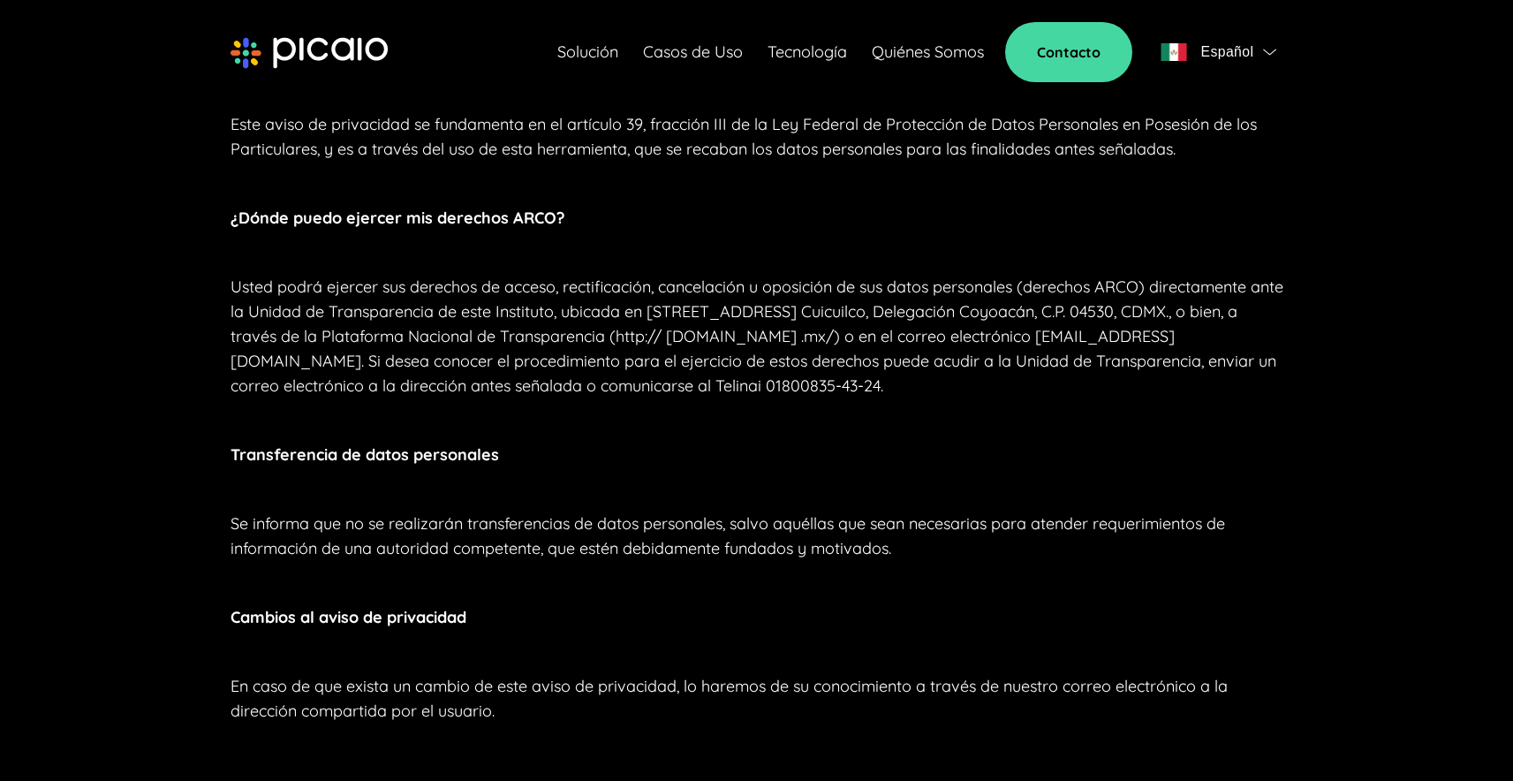
scroll to position [1225, 0]
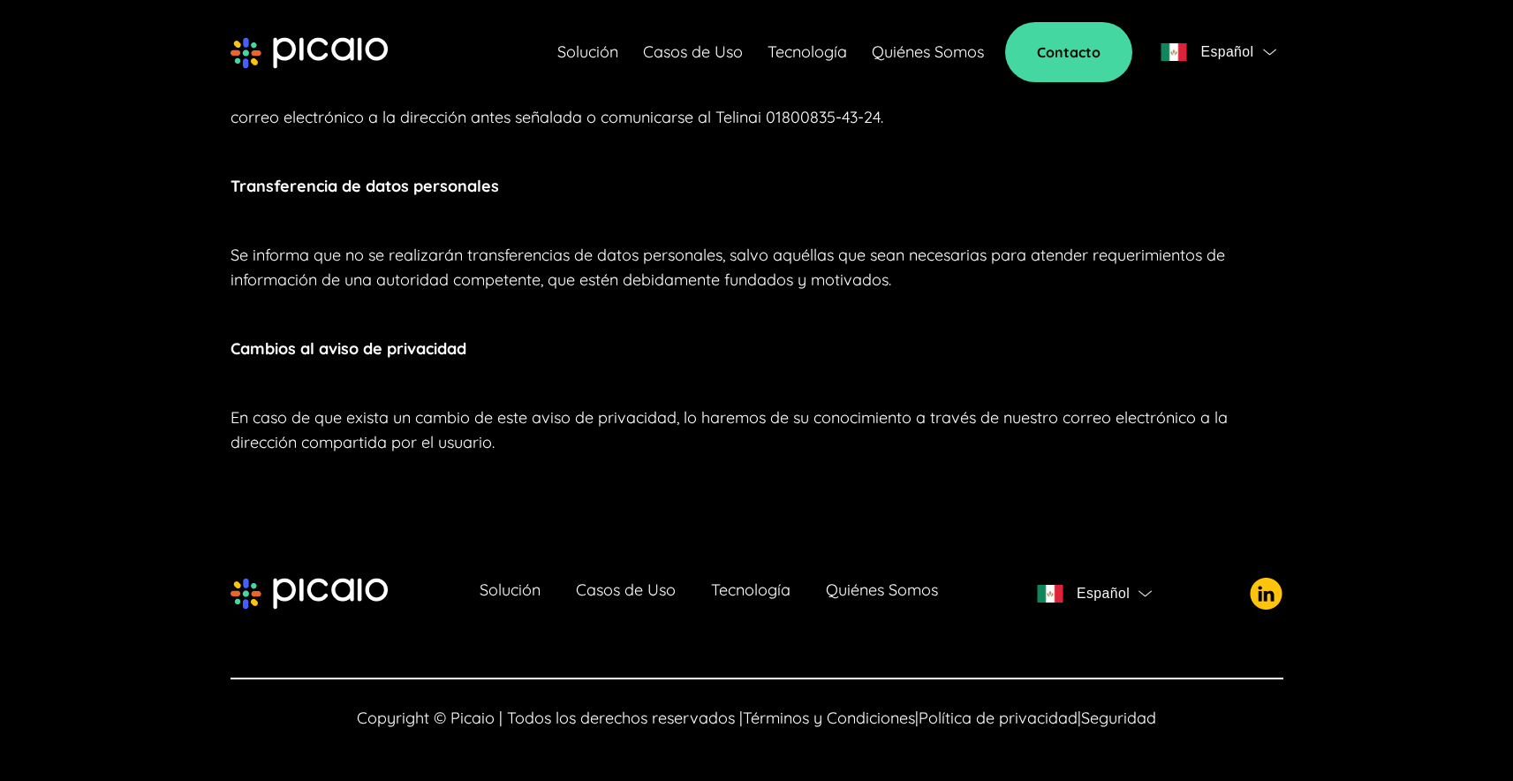
click at [1121, 723] on span "Seguridad" at bounding box center [1118, 717] width 75 height 20
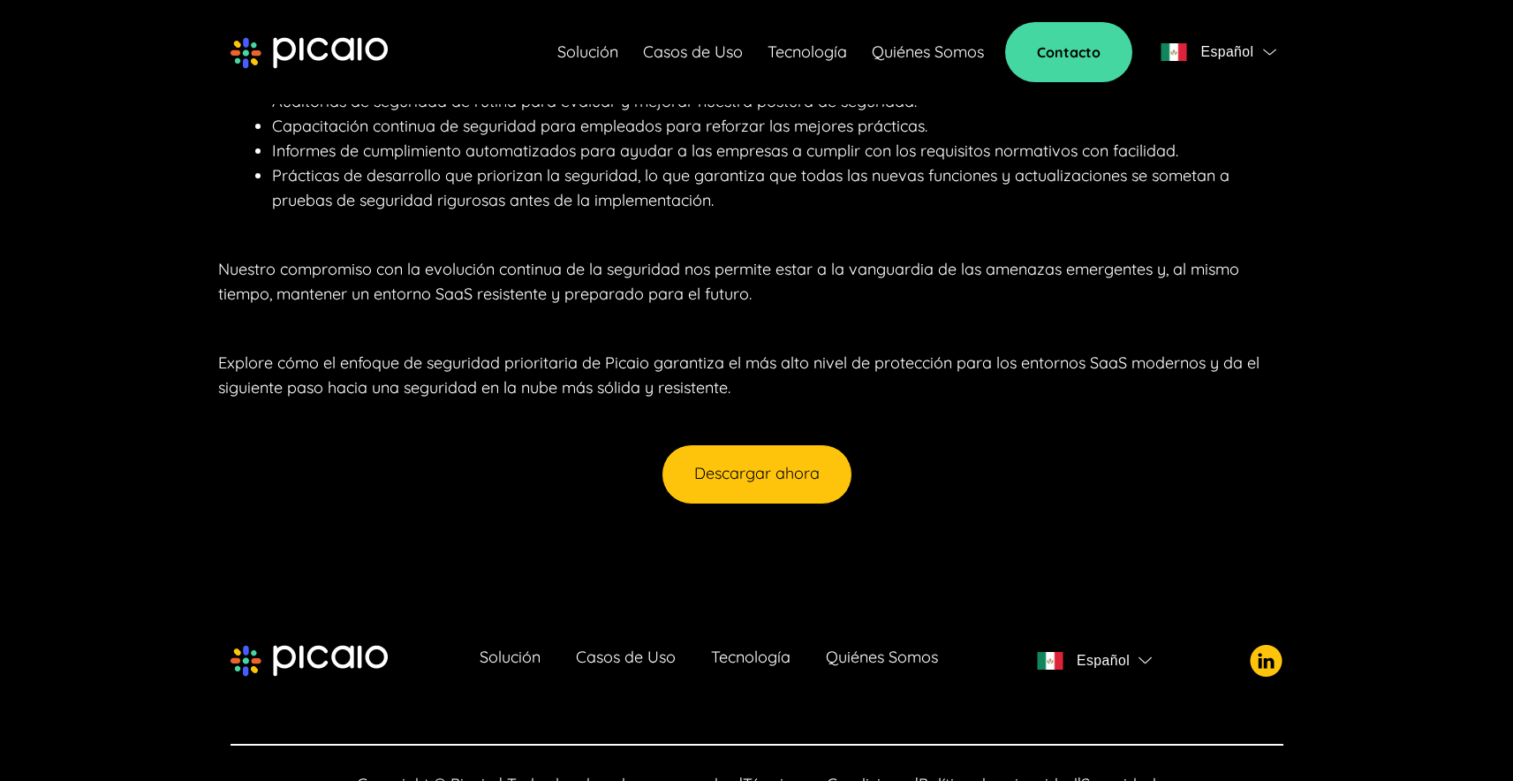
scroll to position [2919, 0]
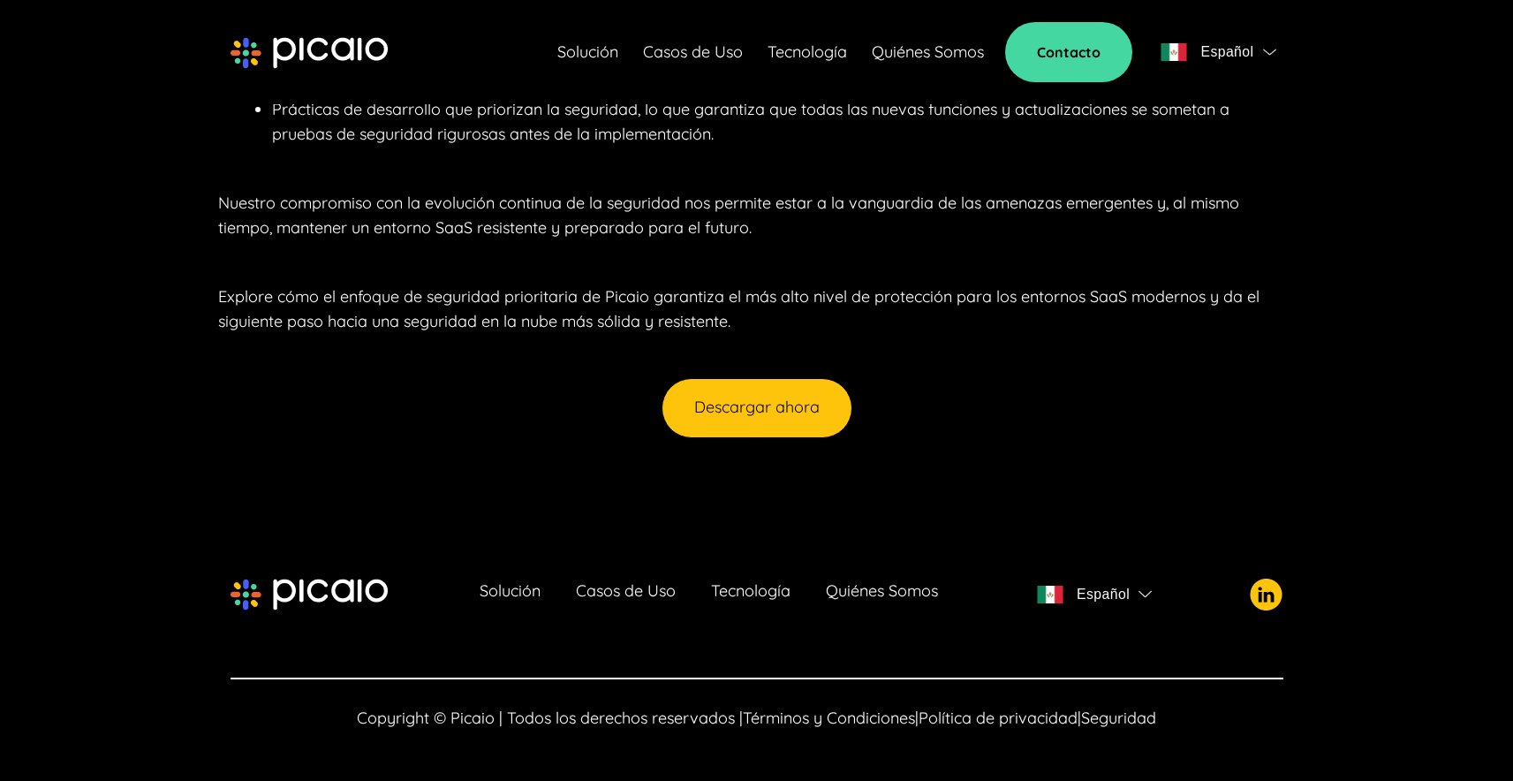
click at [789, 717] on span "Términos y Condiciones" at bounding box center [829, 717] width 172 height 20
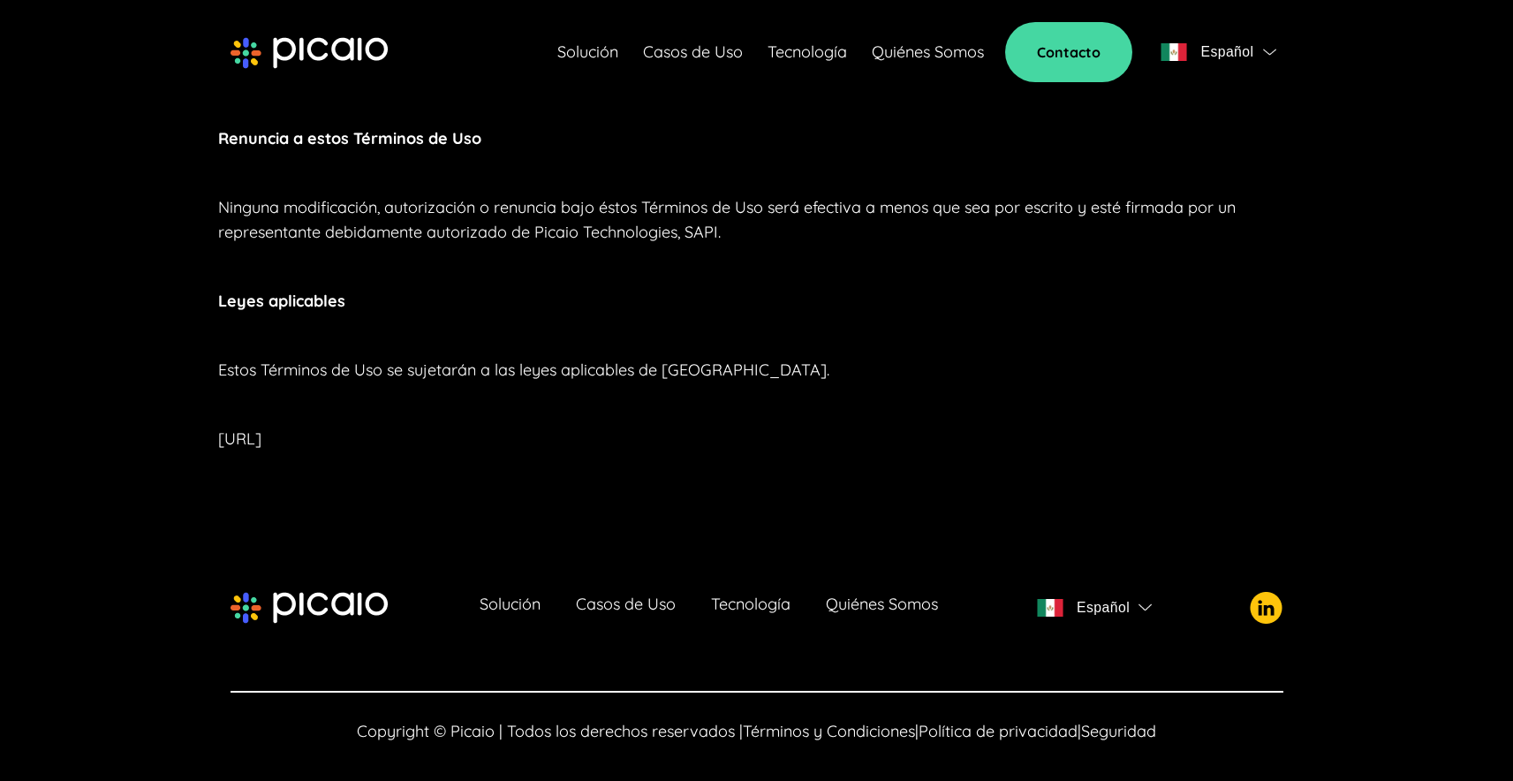
scroll to position [5840, 0]
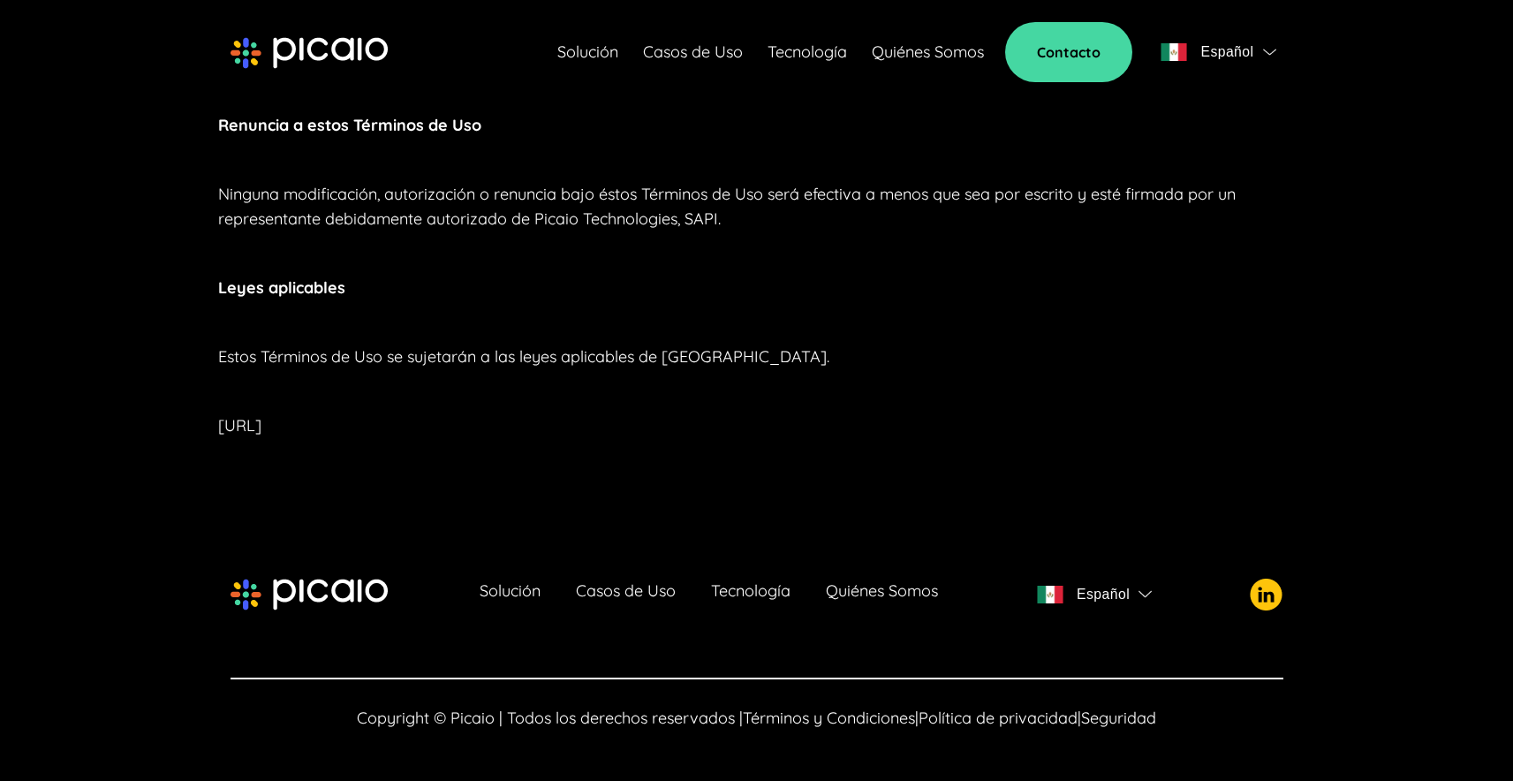
click at [1129, 728] on span "Seguridad" at bounding box center [1118, 717] width 75 height 20
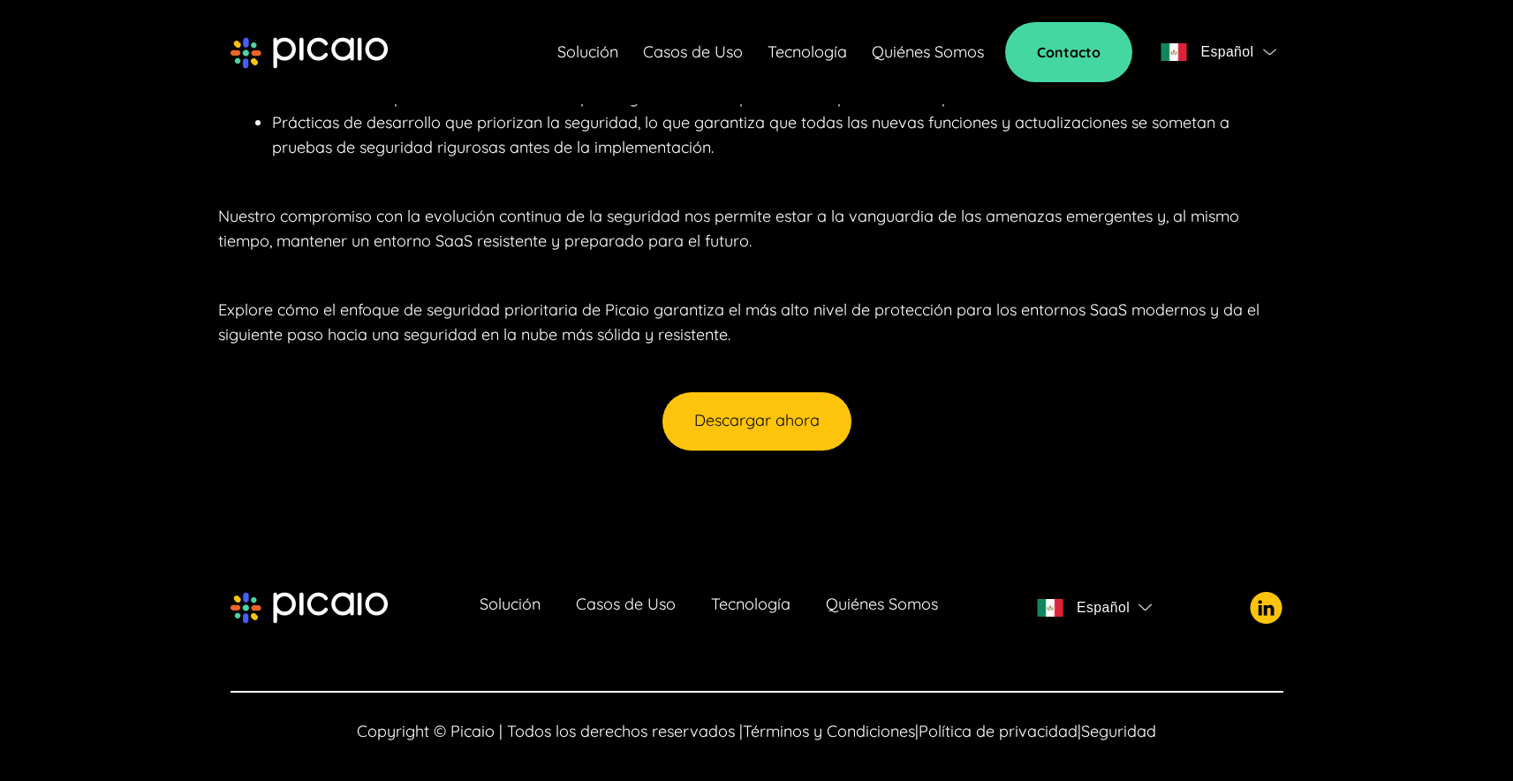
scroll to position [2919, 0]
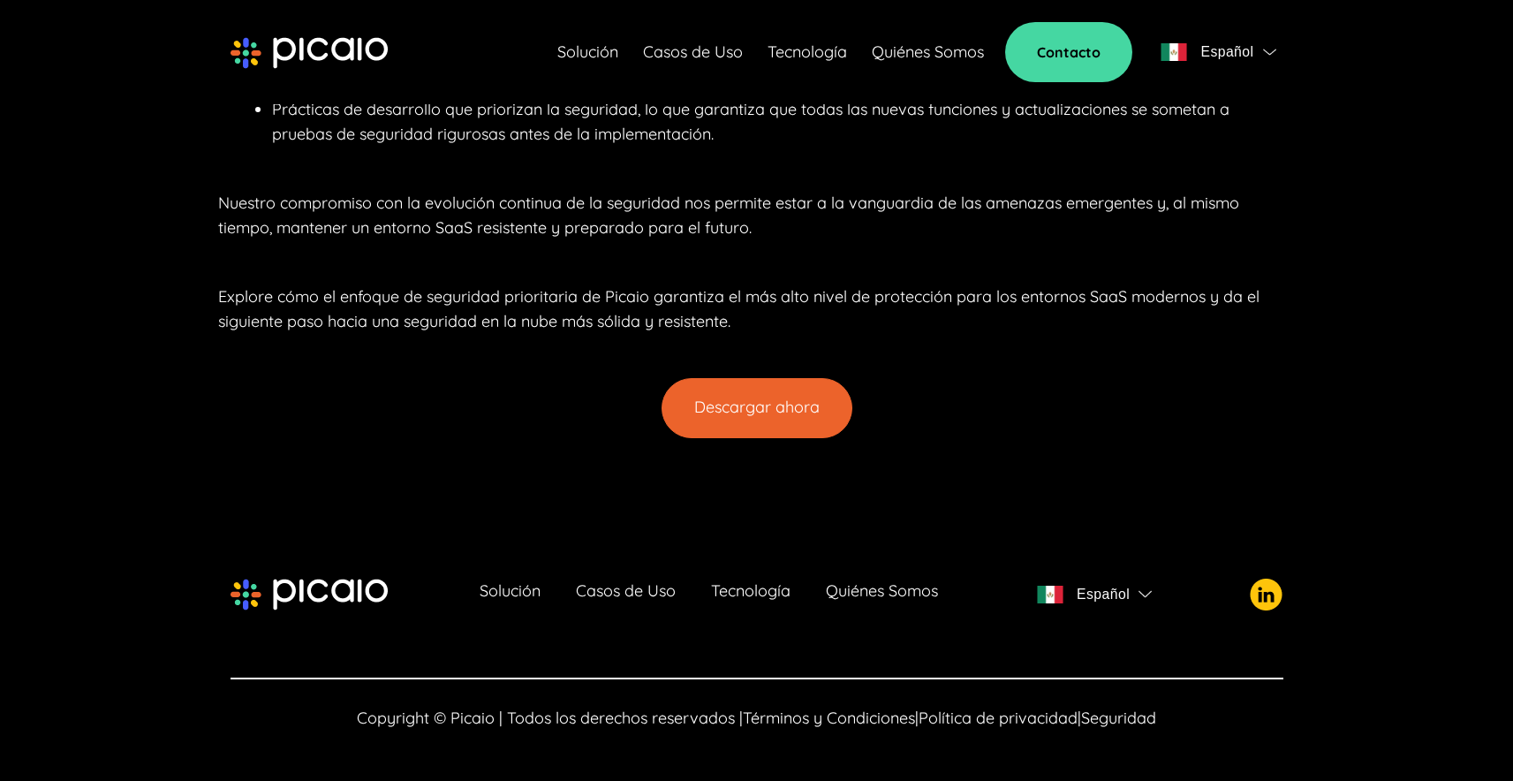
click at [734, 383] on button "Descargar ahora" at bounding box center [756, 408] width 191 height 60
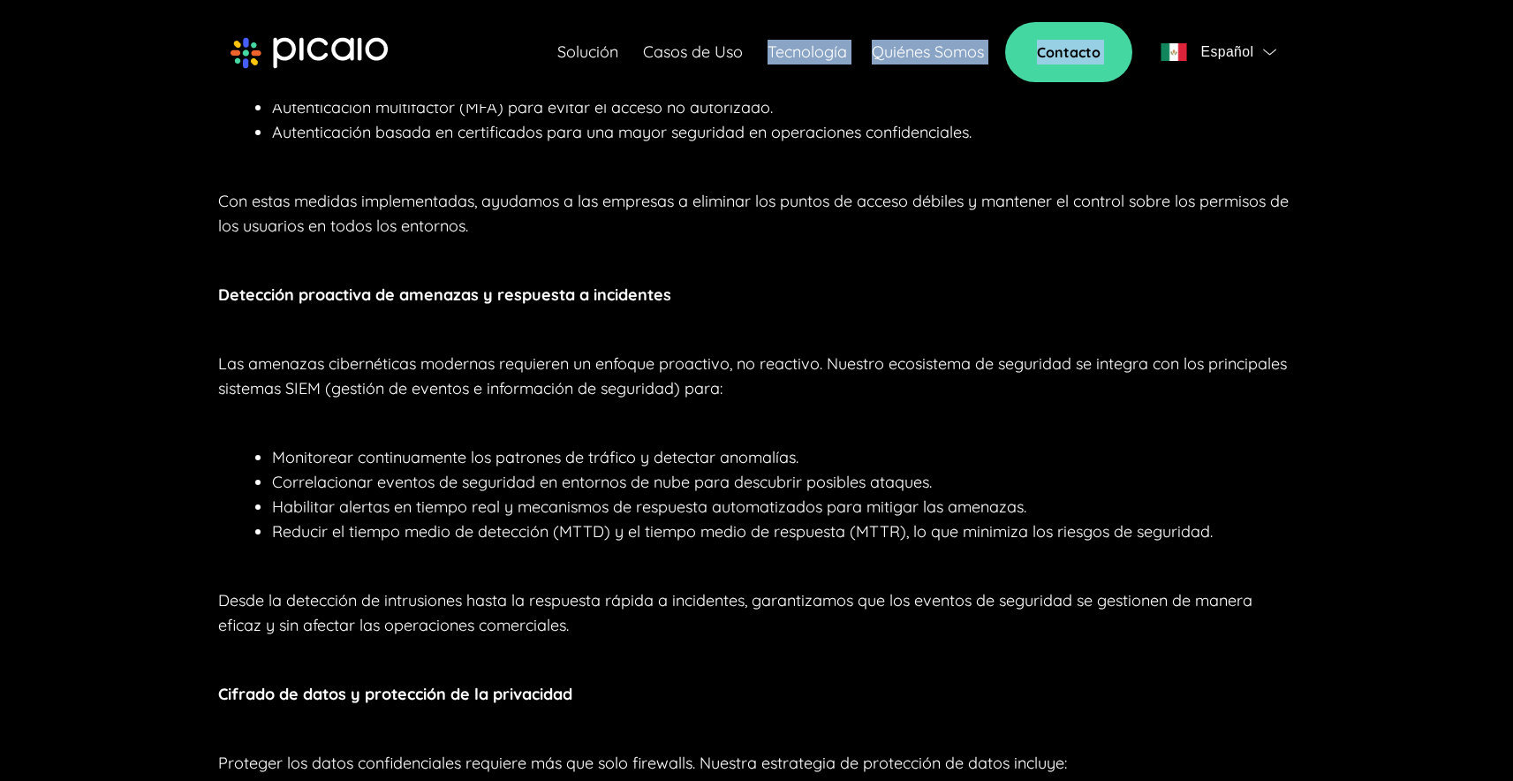
drag, startPoint x: 666, startPoint y: -58, endPoint x: 290, endPoint y: -56, distance: 376.2
click at [290, 0] on html "Solución Casos de Uso Tecnología Quiénes Somos Contacto Español Seguridad sin c…" at bounding box center [756, 102] width 1513 height 3700
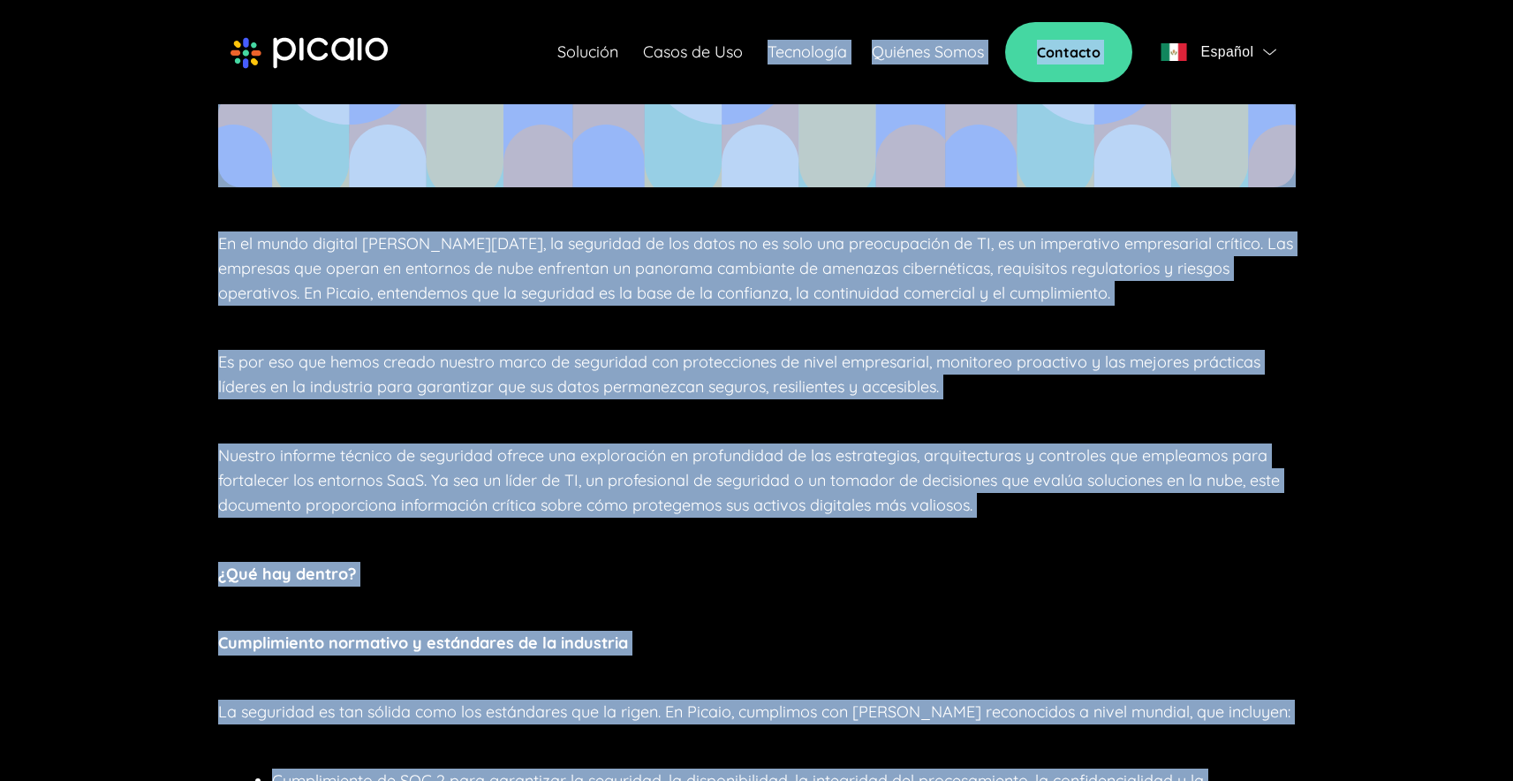
scroll to position [0, 0]
